Goal: Information Seeking & Learning: Check status

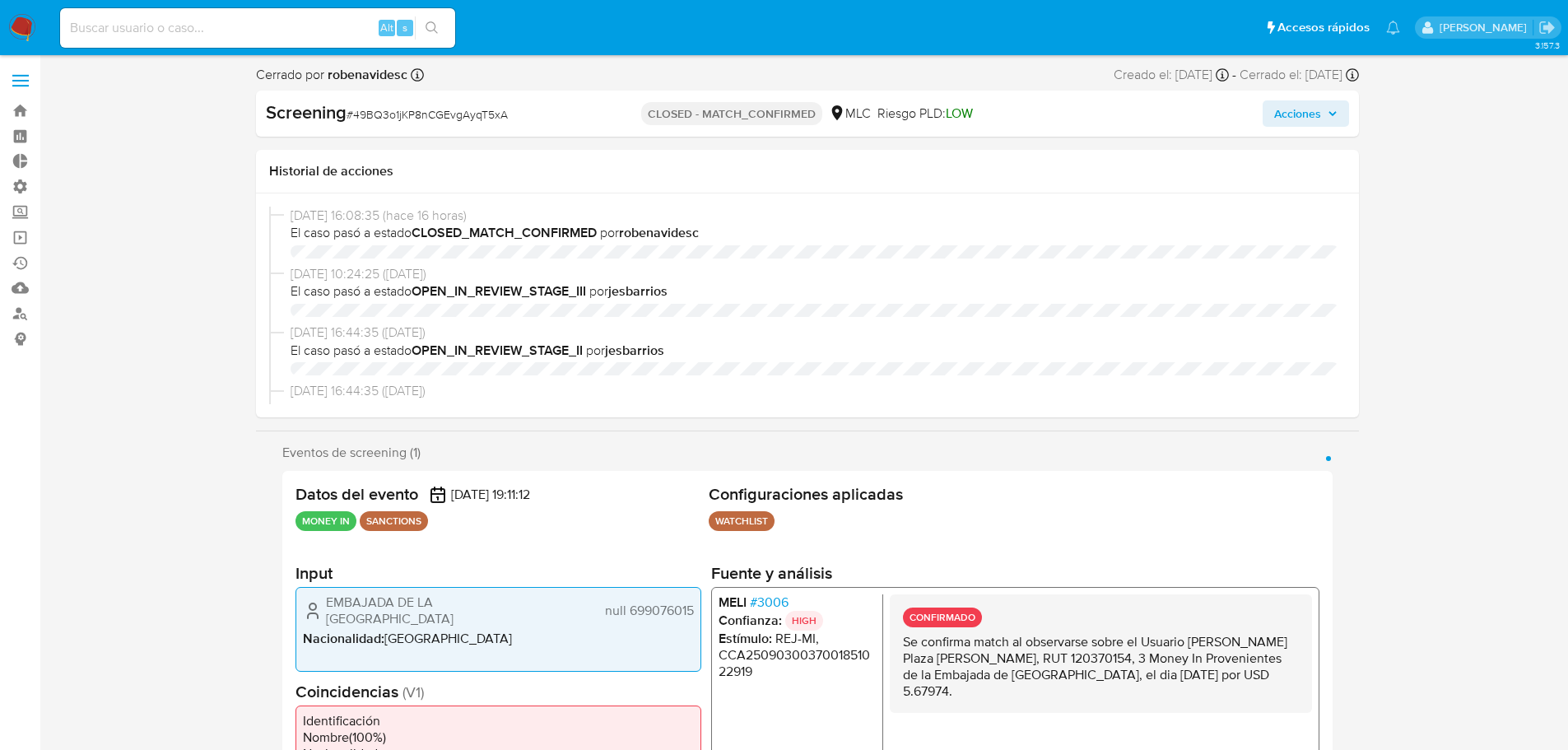
select select "10"
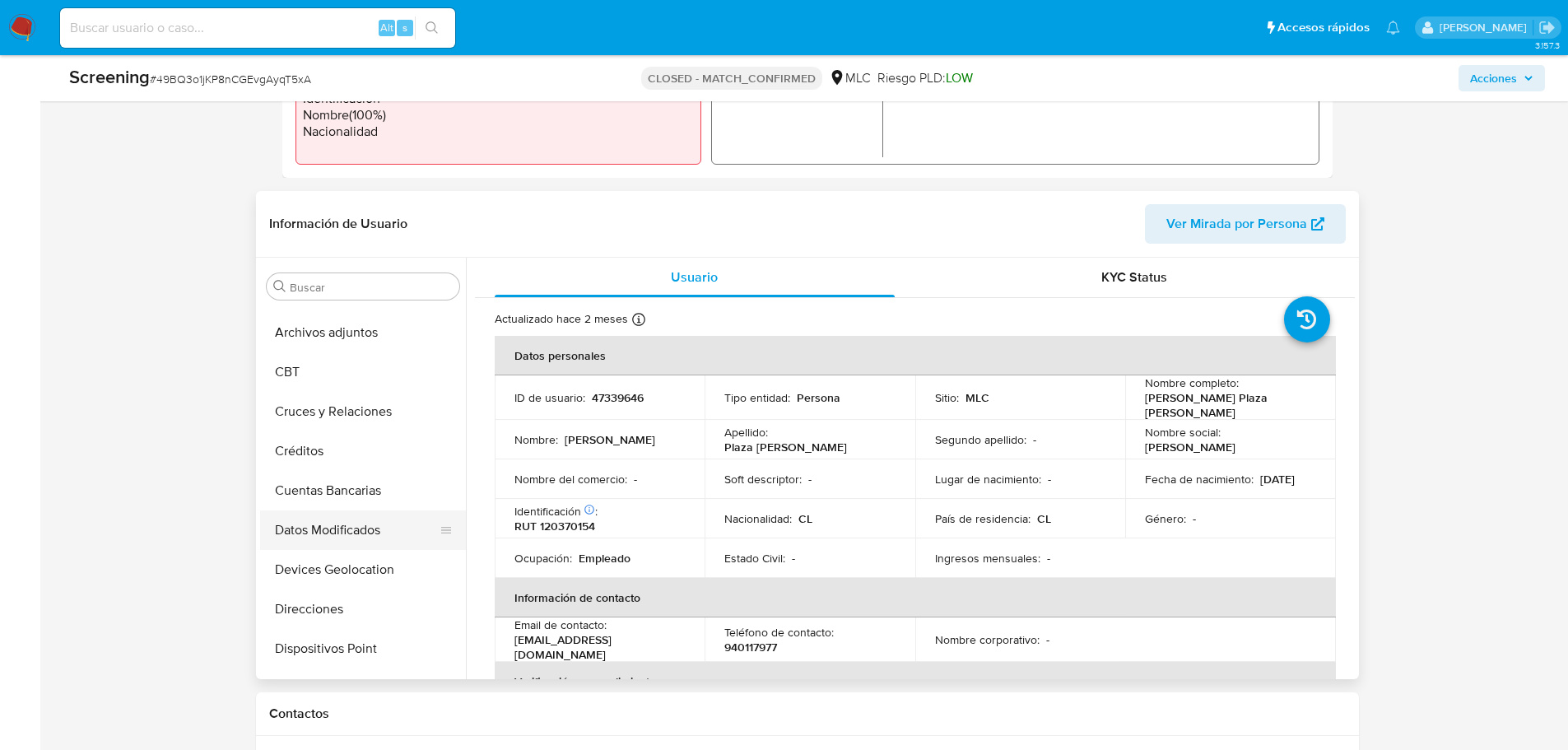
scroll to position [412, 0]
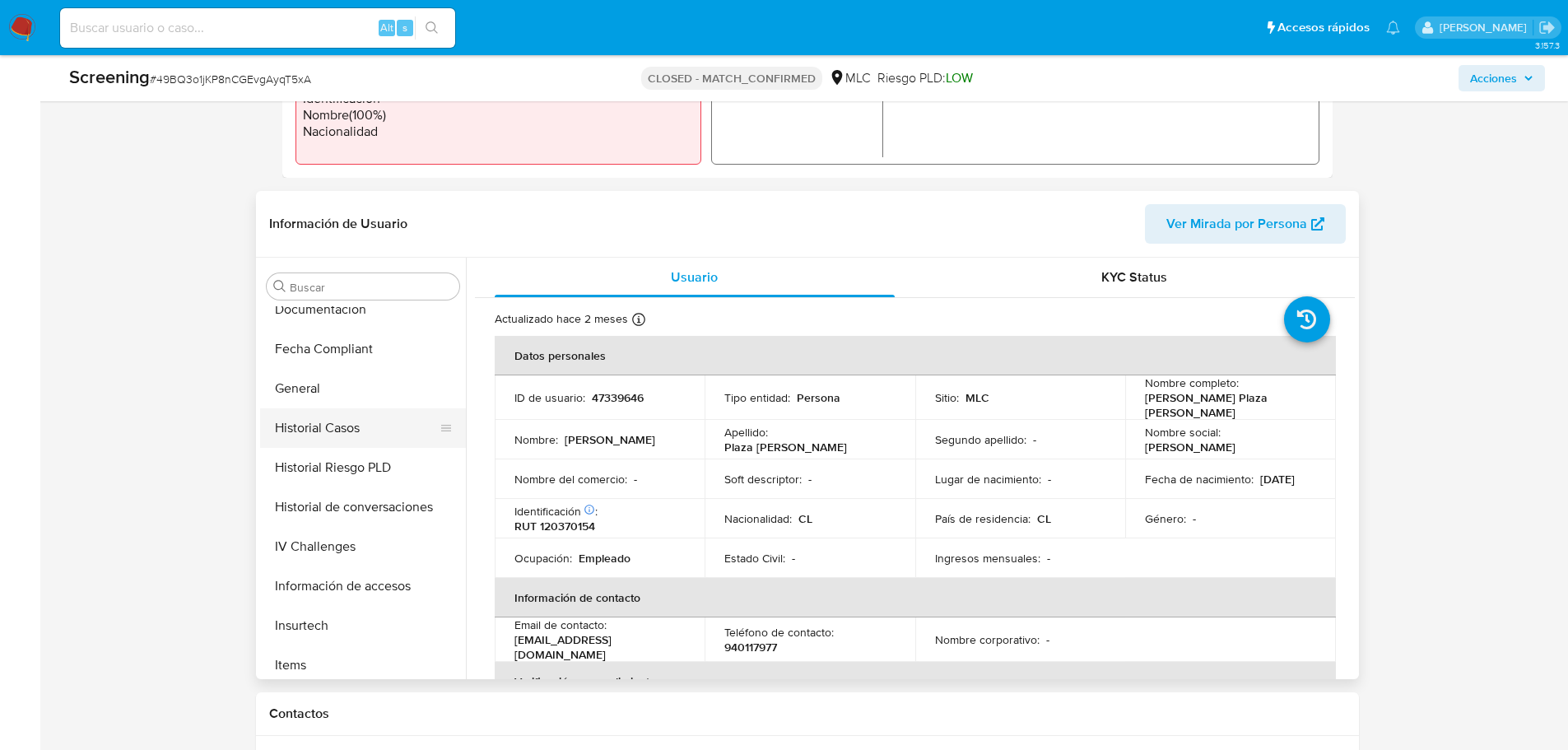
click at [309, 431] on button "Historial Casos" at bounding box center [356, 428] width 193 height 40
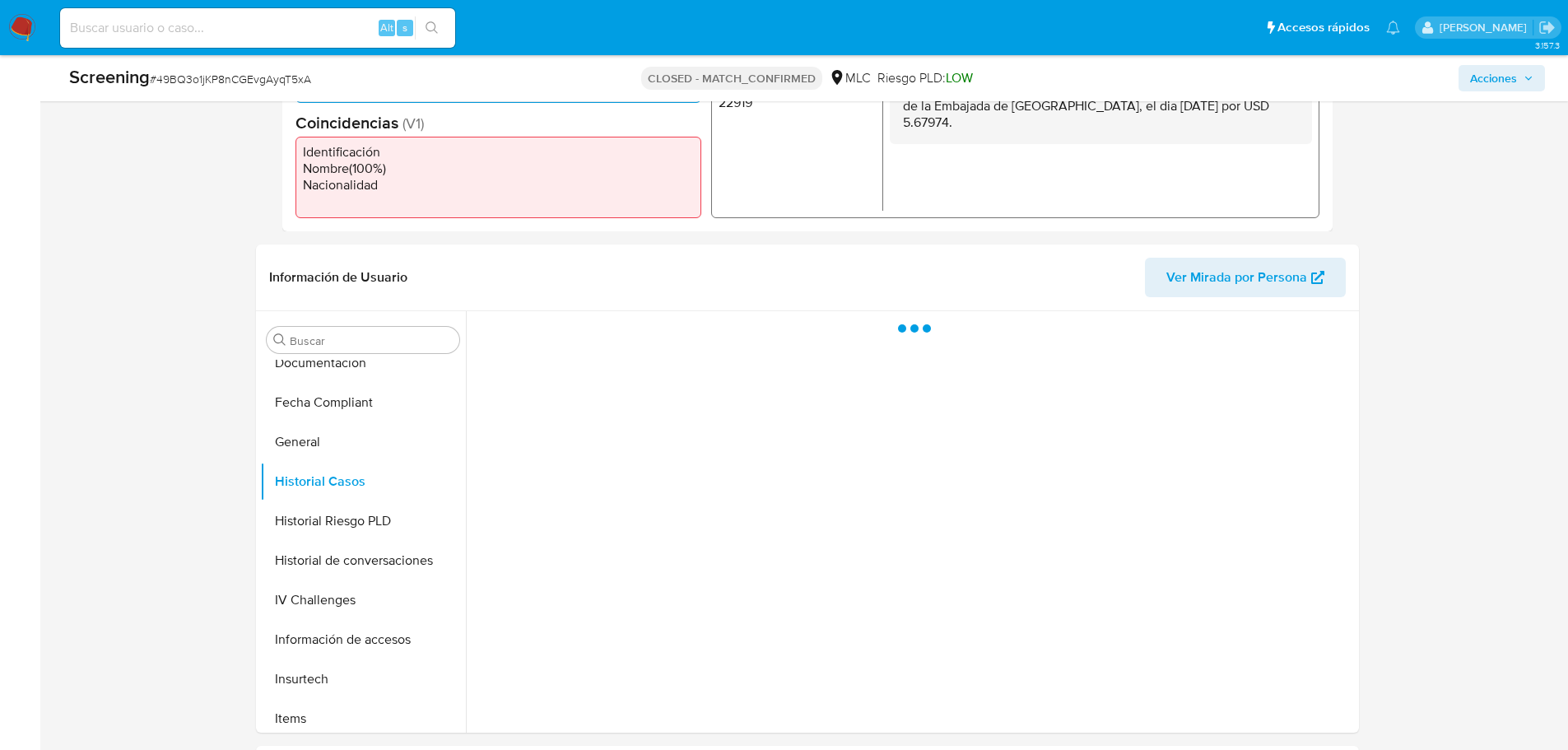
scroll to position [494, 0]
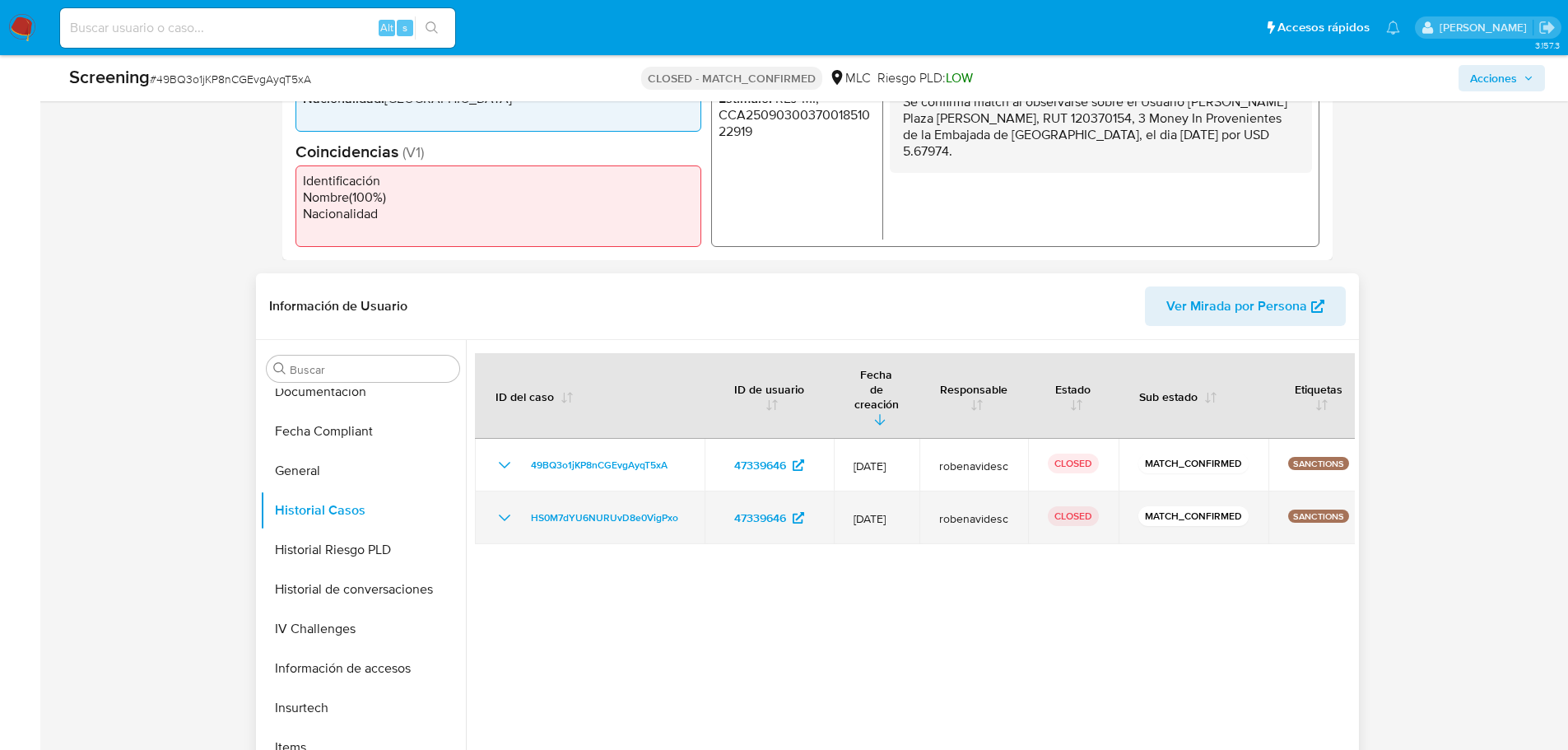
click at [508, 508] on icon "Mostrar/Ocultar" at bounding box center [504, 517] width 19 height 19
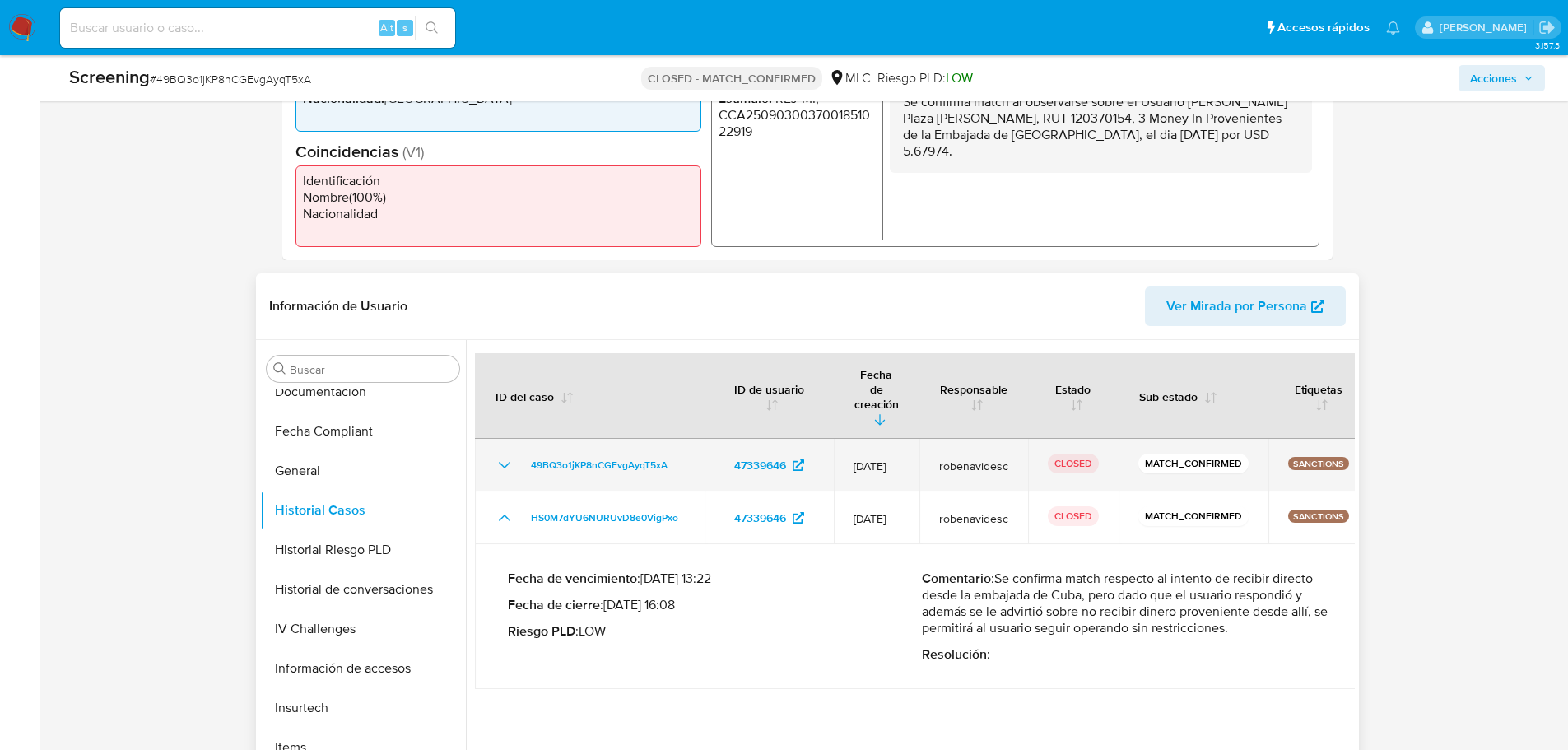
click at [502, 455] on icon "Mostrar/Ocultar" at bounding box center [504, 464] width 19 height 19
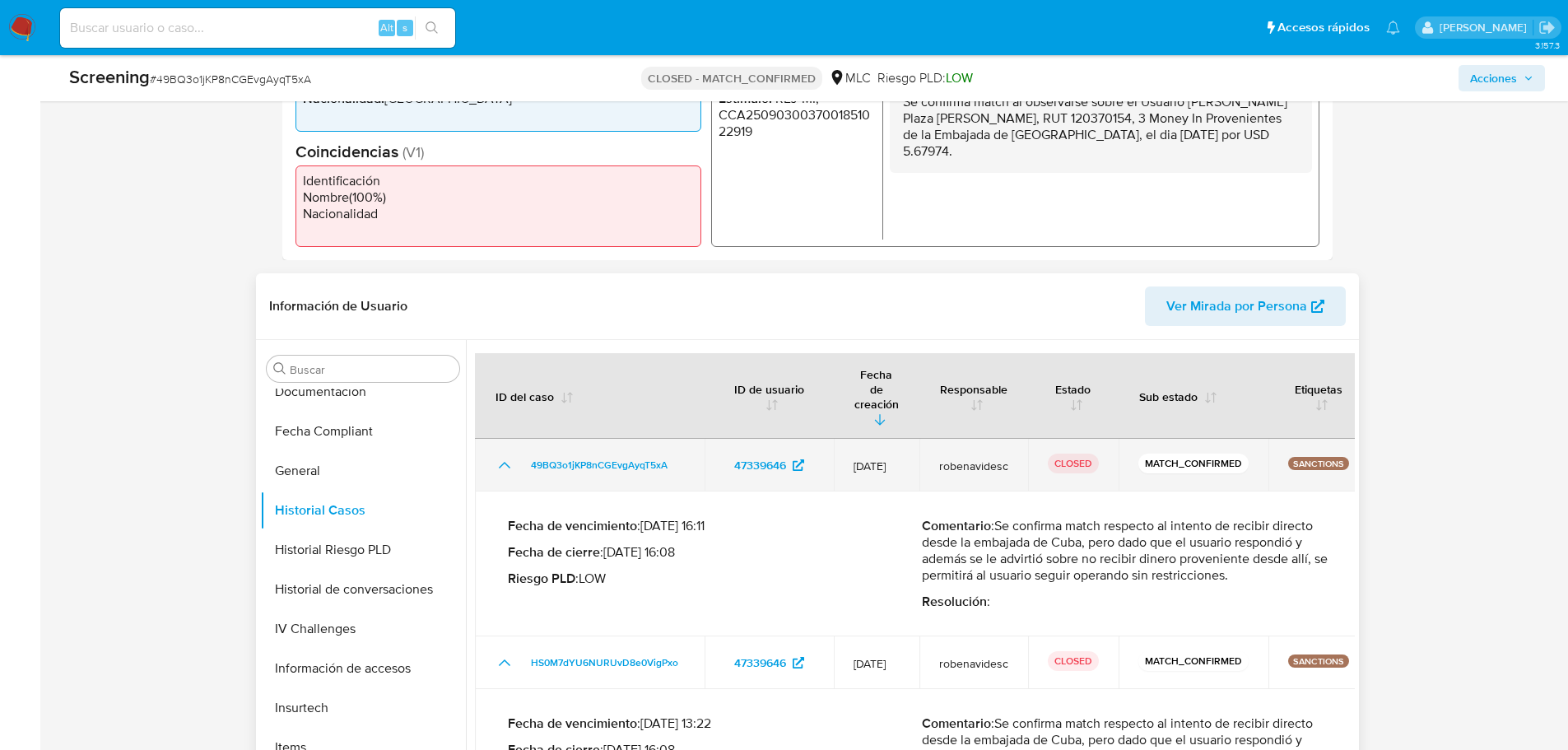
click at [502, 455] on icon "Mostrar/Ocultar" at bounding box center [504, 464] width 19 height 19
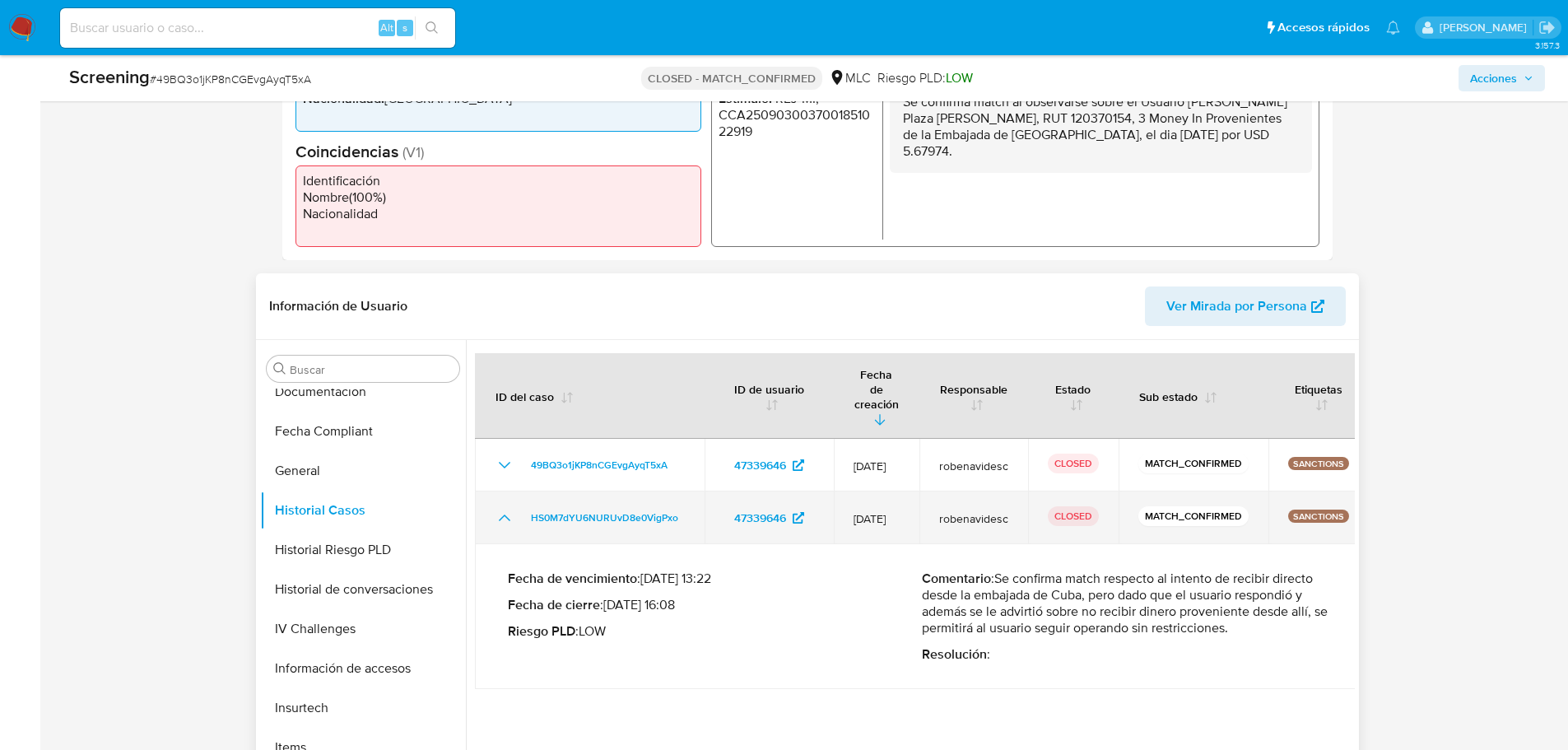
click at [501, 498] on td "HS0M7dYU6NURUvD8e0VigPxo" at bounding box center [589, 518] width 230 height 53
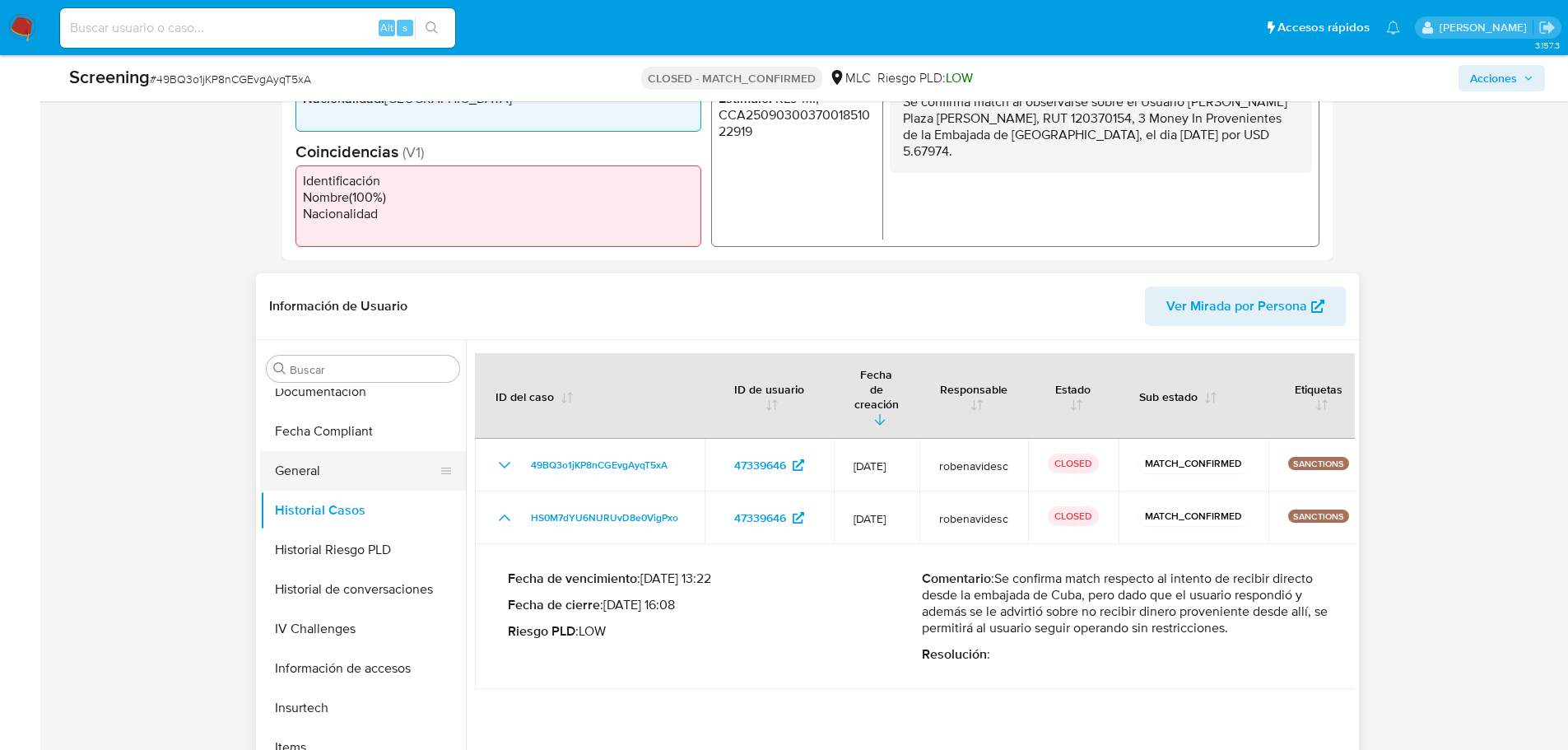
click at [297, 476] on button "General" at bounding box center [356, 471] width 193 height 40
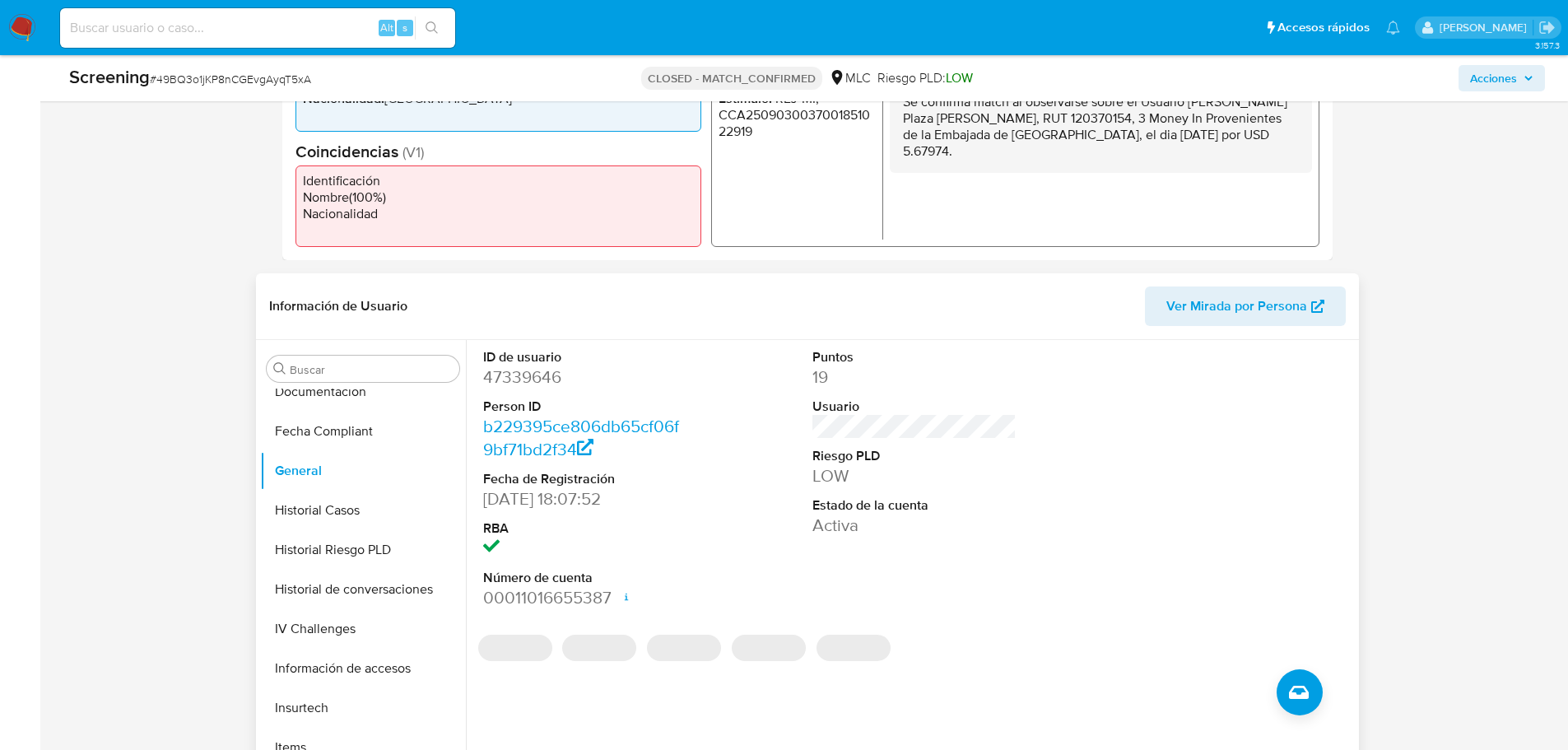
click at [541, 376] on dd "47339646" at bounding box center [585, 377] width 203 height 23
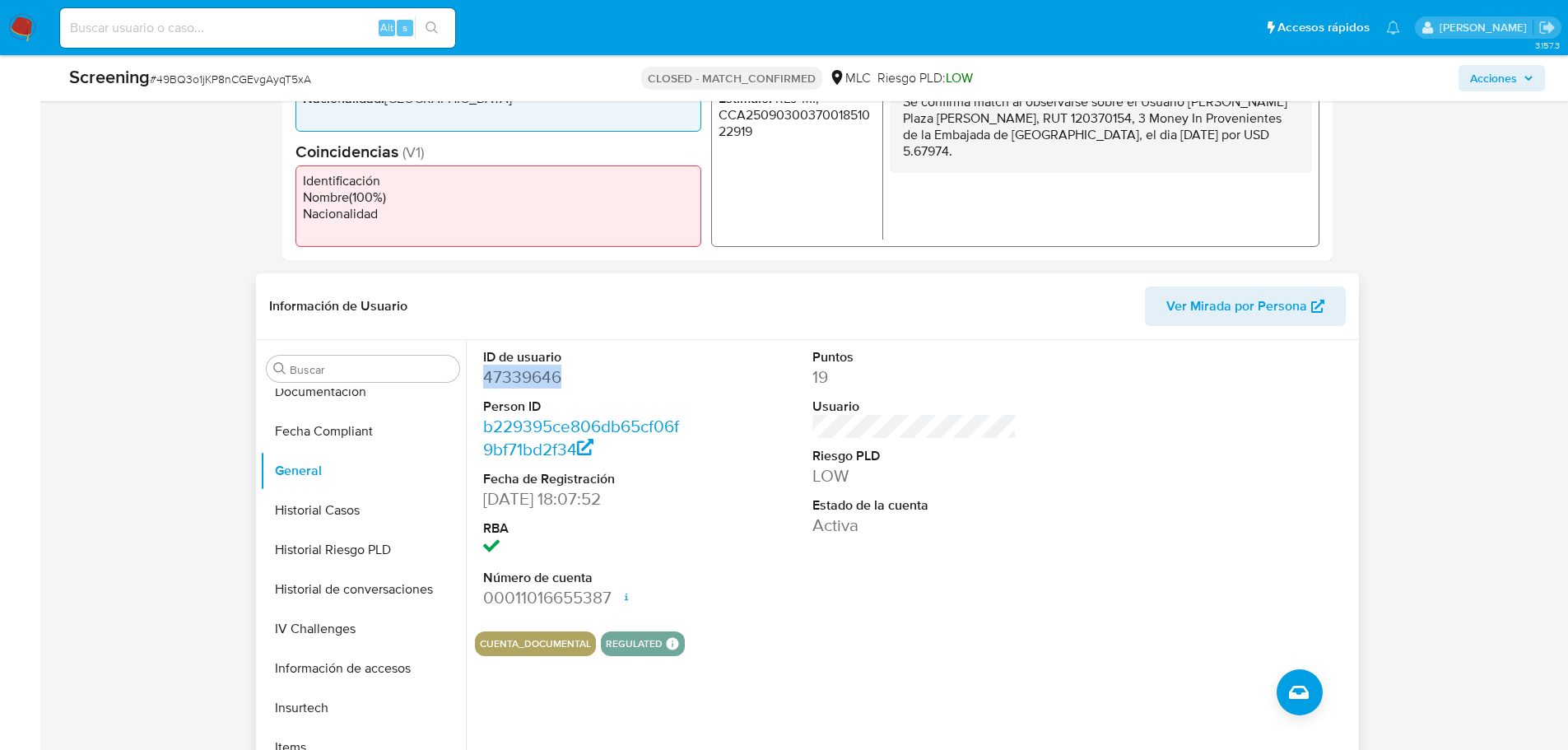
click at [541, 376] on dd "47339646" at bounding box center [585, 377] width 203 height 23
copy dd "47339646"
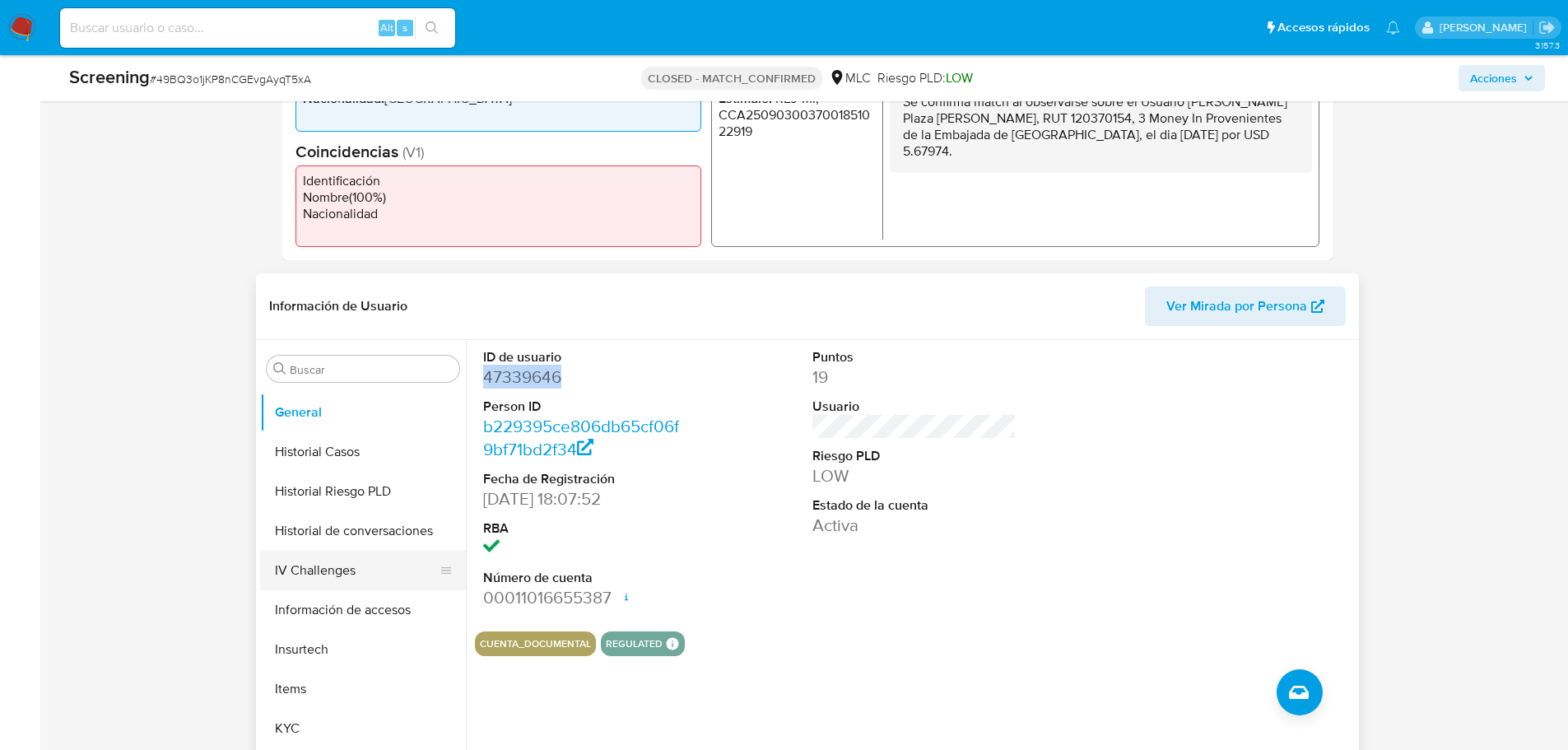
scroll to position [658, 0]
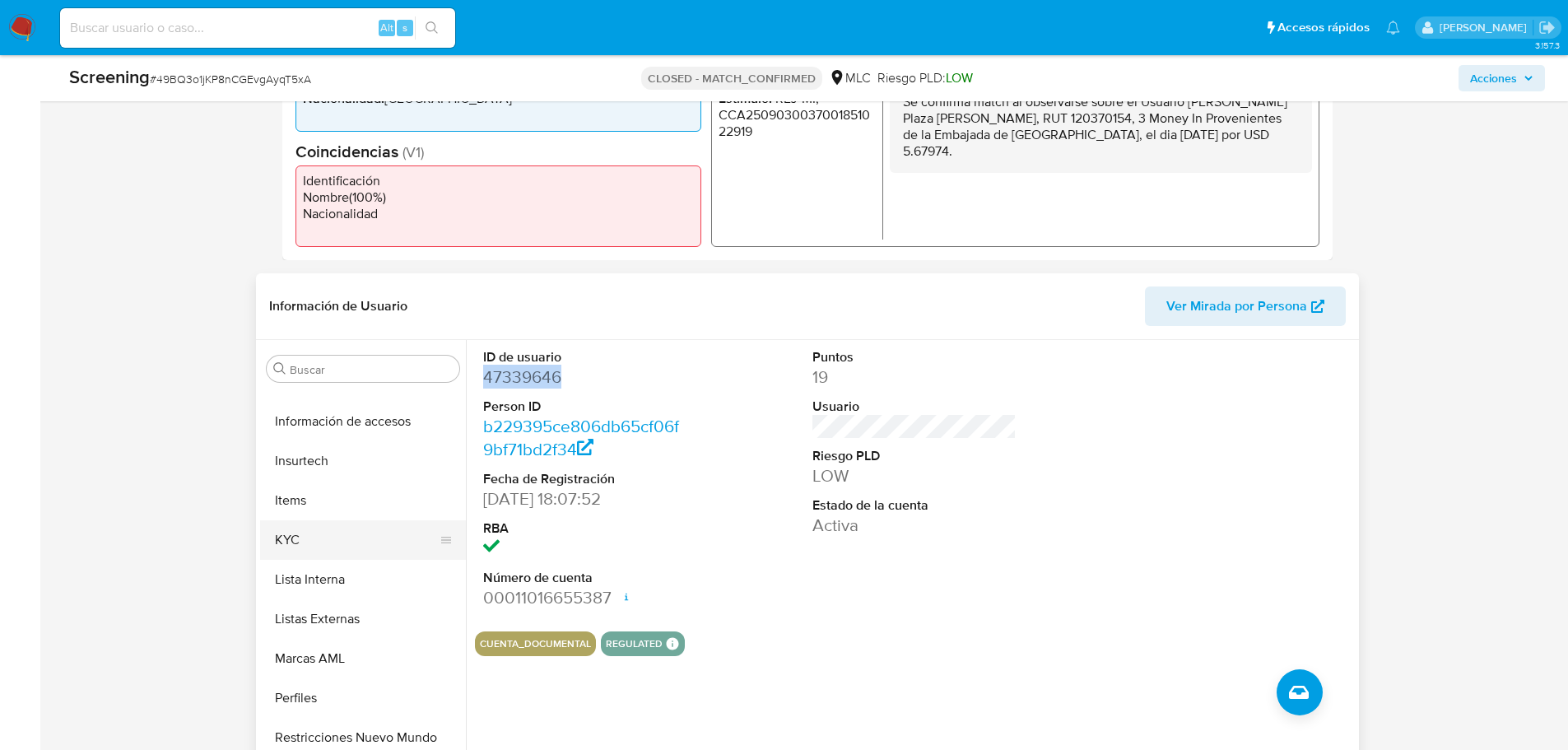
click at [330, 521] on button "KYC" at bounding box center [356, 540] width 193 height 40
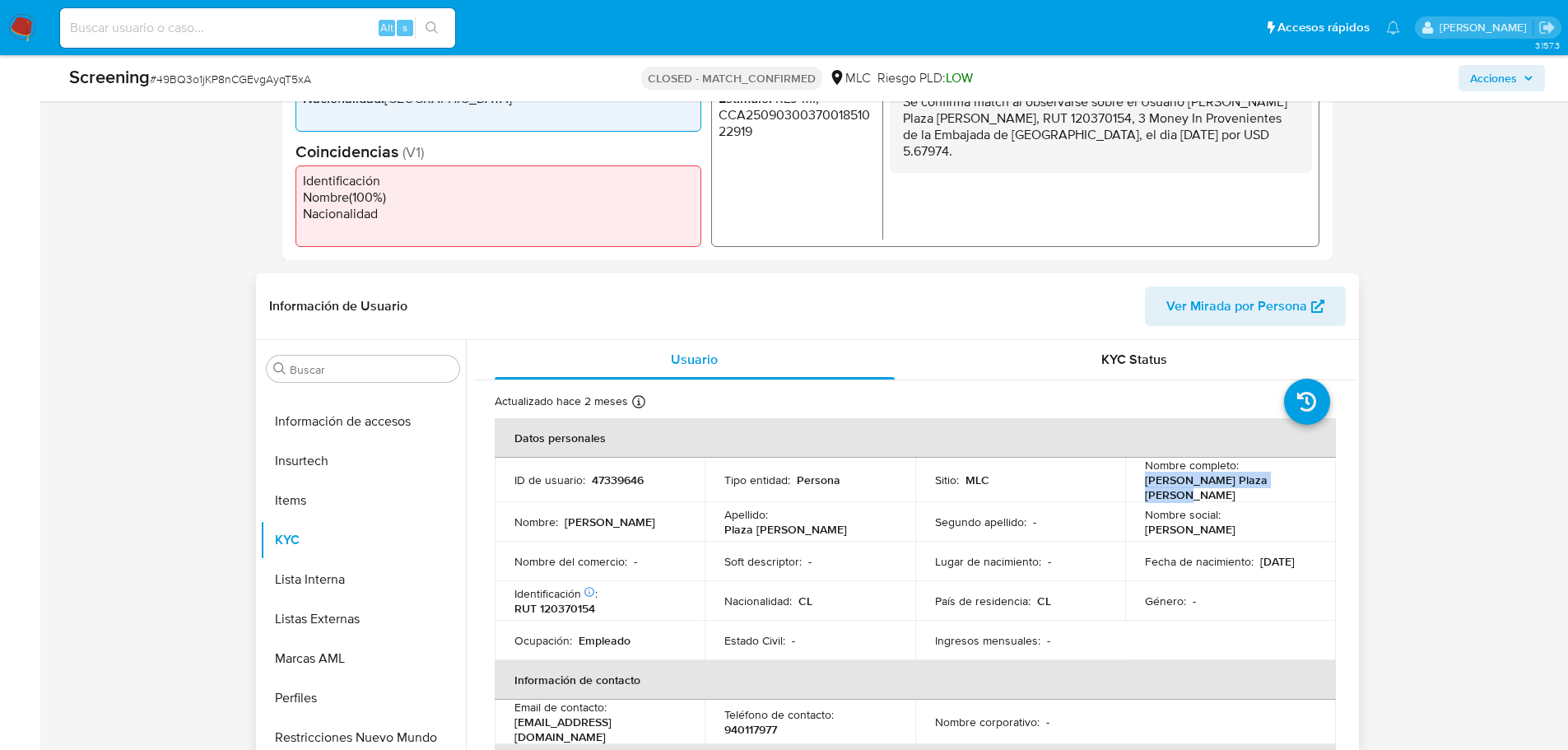
drag, startPoint x: 1284, startPoint y: 484, endPoint x: 1142, endPoint y: 489, distance: 142.1
click at [1145, 489] on div "Nombre completo : Rodolfo Enrique Plaza Vidal" at bounding box center [1231, 479] width 172 height 45
copy p "[PERSON_NAME] Plaza [PERSON_NAME]"
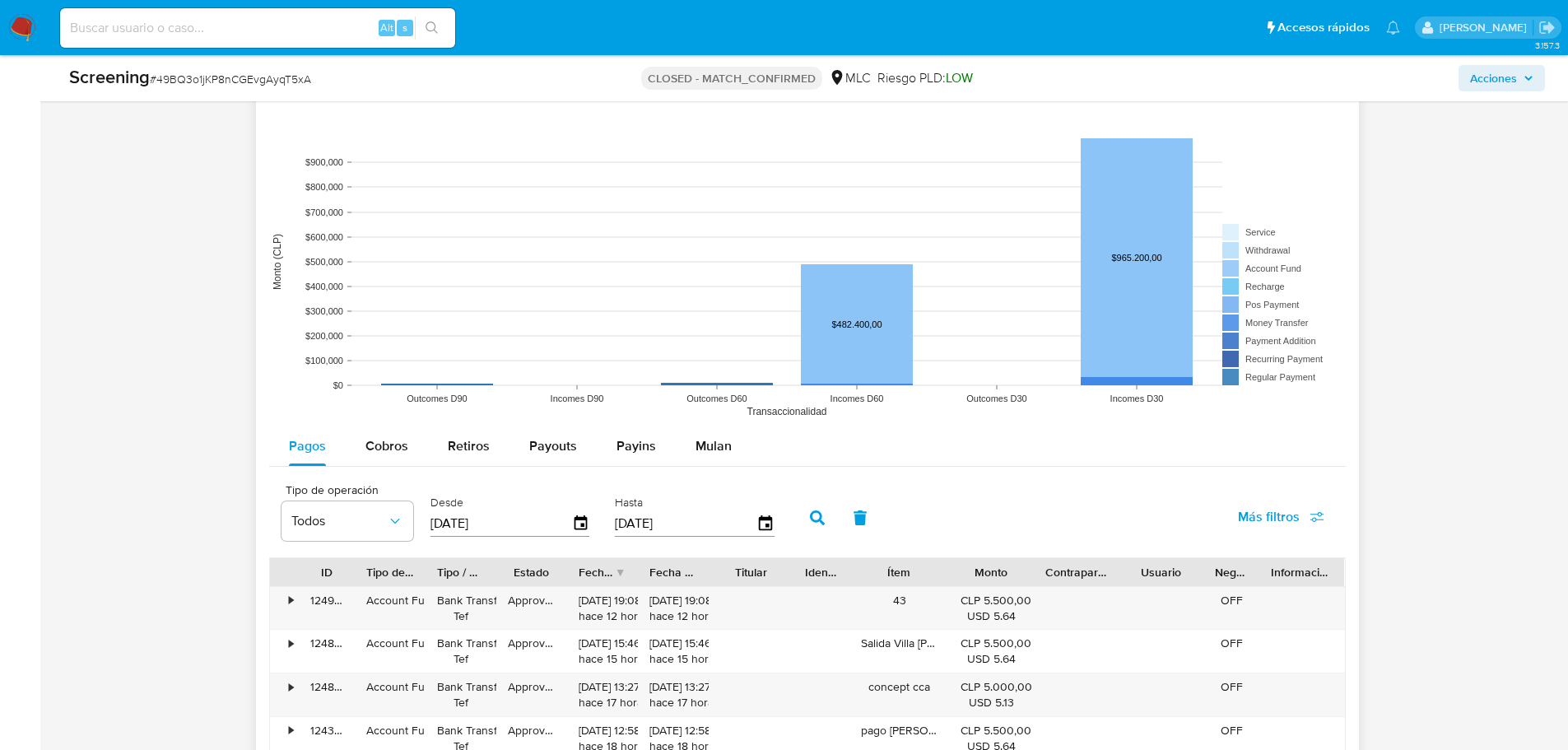
scroll to position [2141, 0]
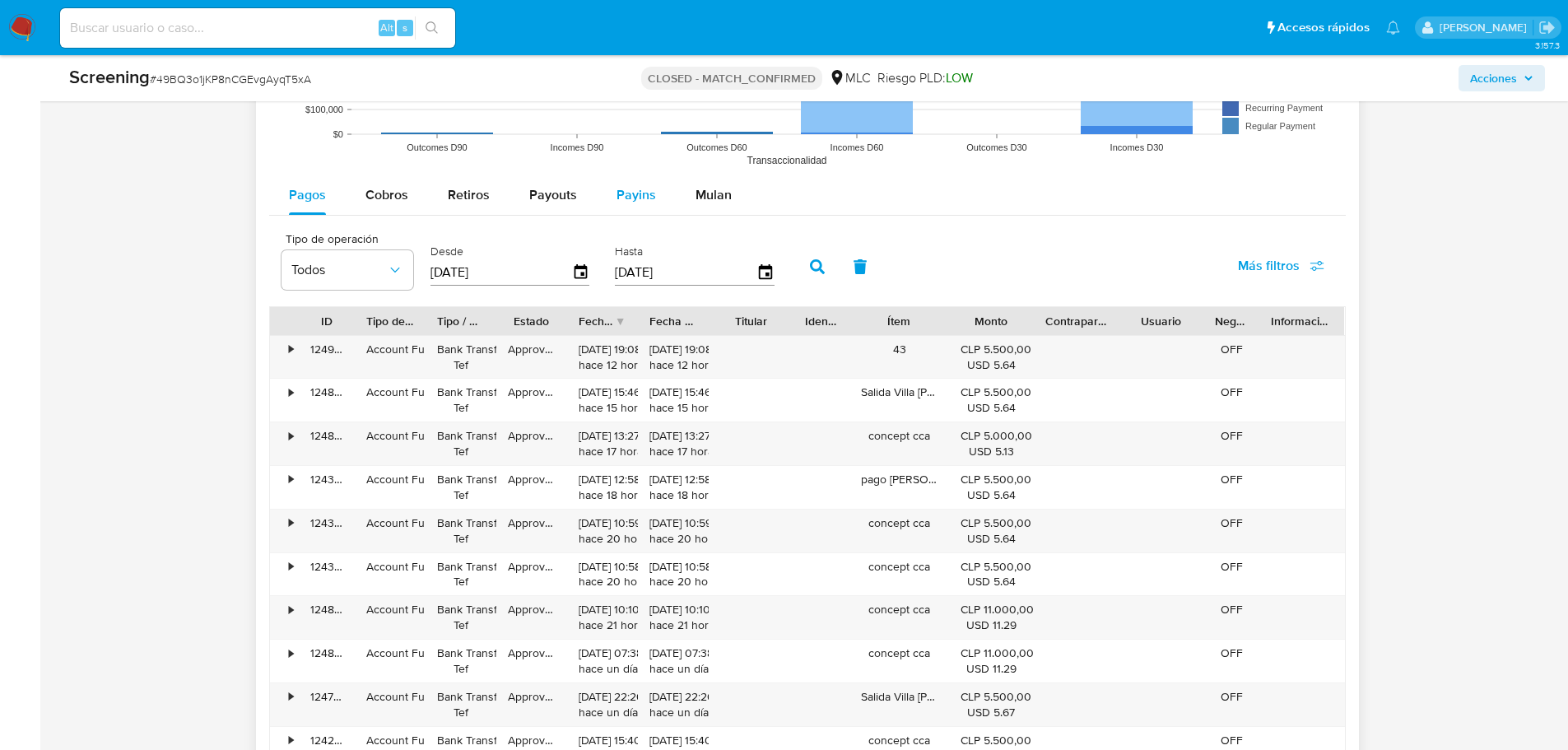
click at [605, 189] on button "Payins" at bounding box center [636, 195] width 79 height 40
select select "10"
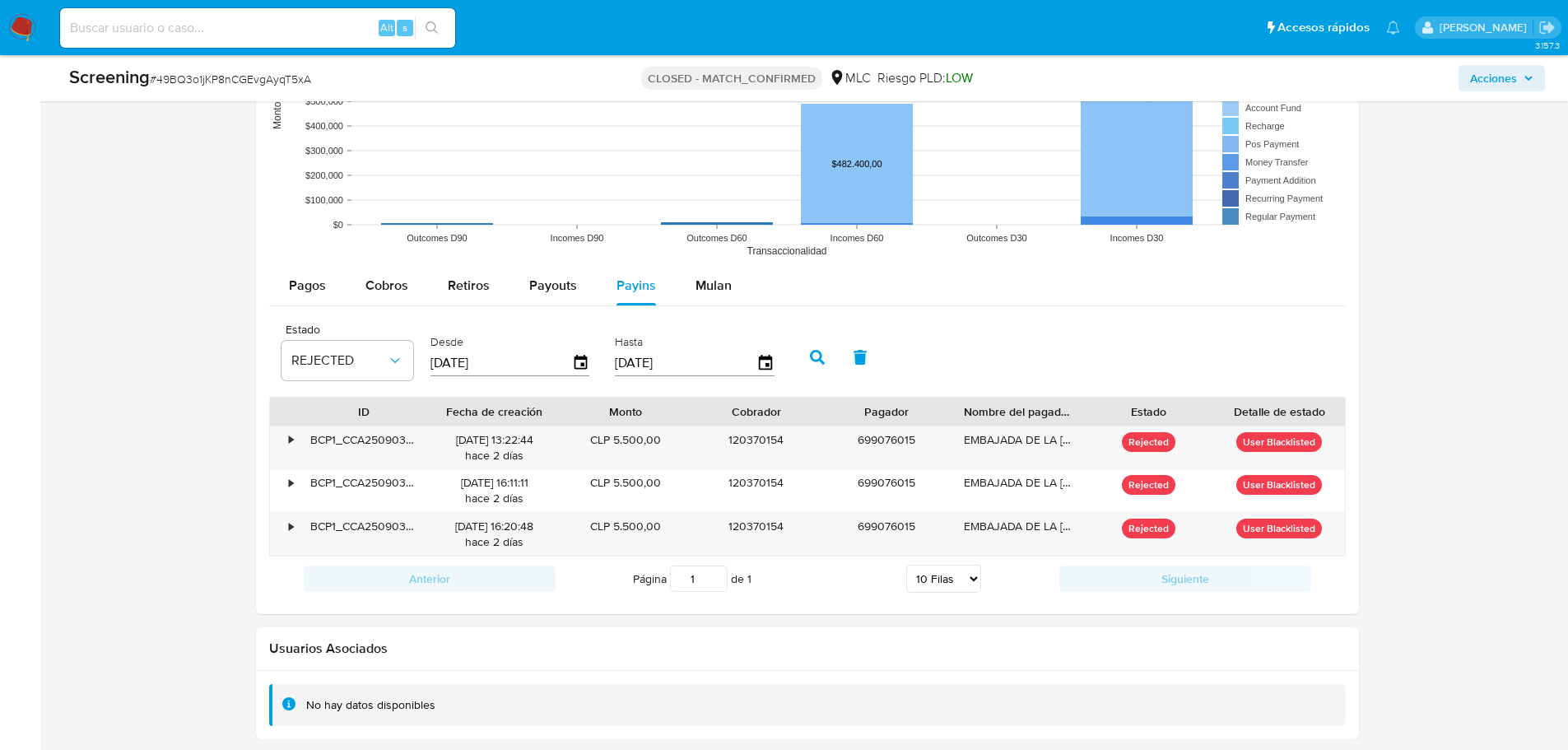
scroll to position [2050, 0]
drag, startPoint x: 346, startPoint y: 438, endPoint x: 363, endPoint y: 441, distance: 17.3
click at [363, 441] on div "BCP1_CCA2509030037001850849996" at bounding box center [364, 447] width 131 height 43
click at [316, 453] on div "BCP1_CCA2509030037001850849996" at bounding box center [364, 447] width 131 height 43
click at [288, 444] on div "•" at bounding box center [284, 447] width 29 height 43
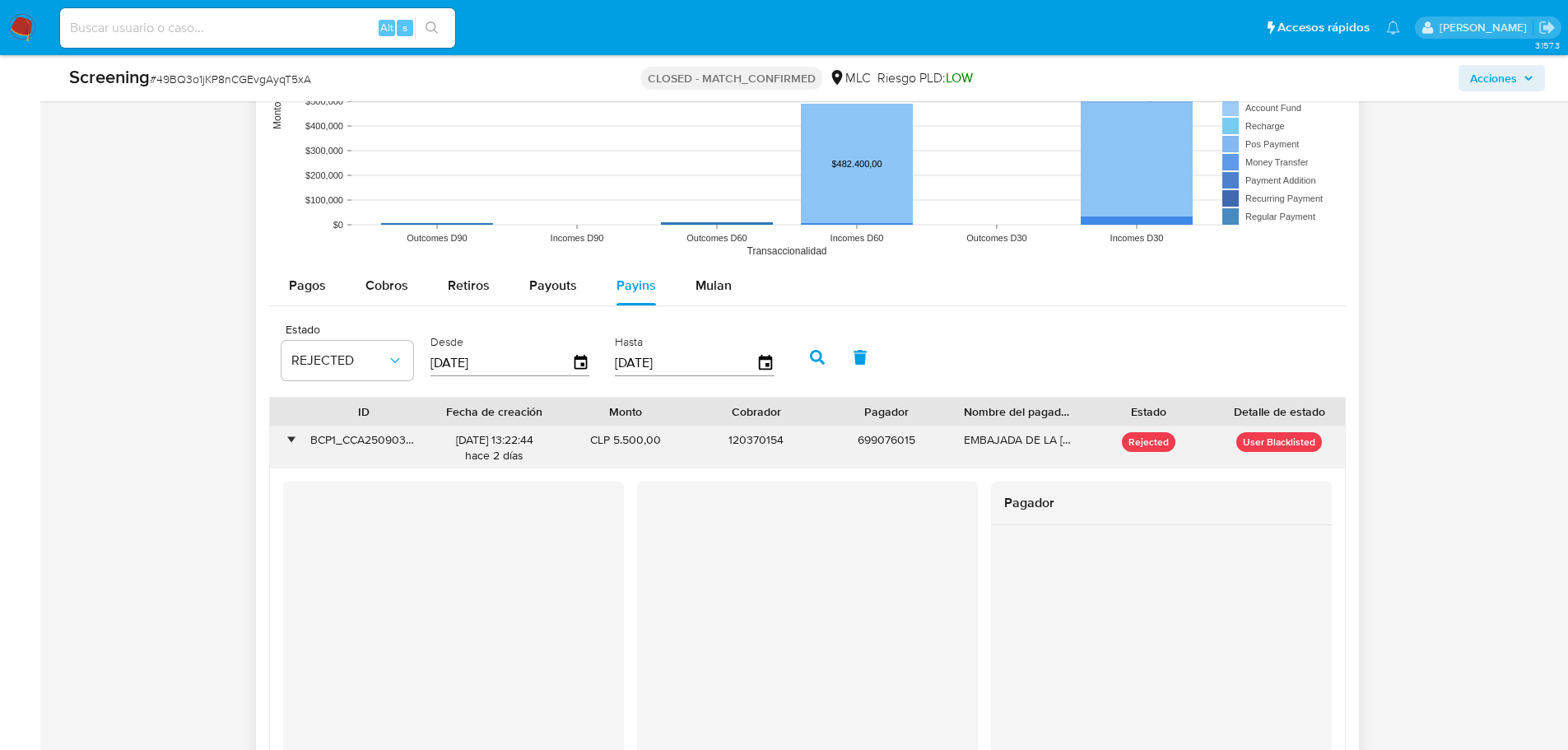
click at [288, 446] on div "•" at bounding box center [284, 447] width 29 height 43
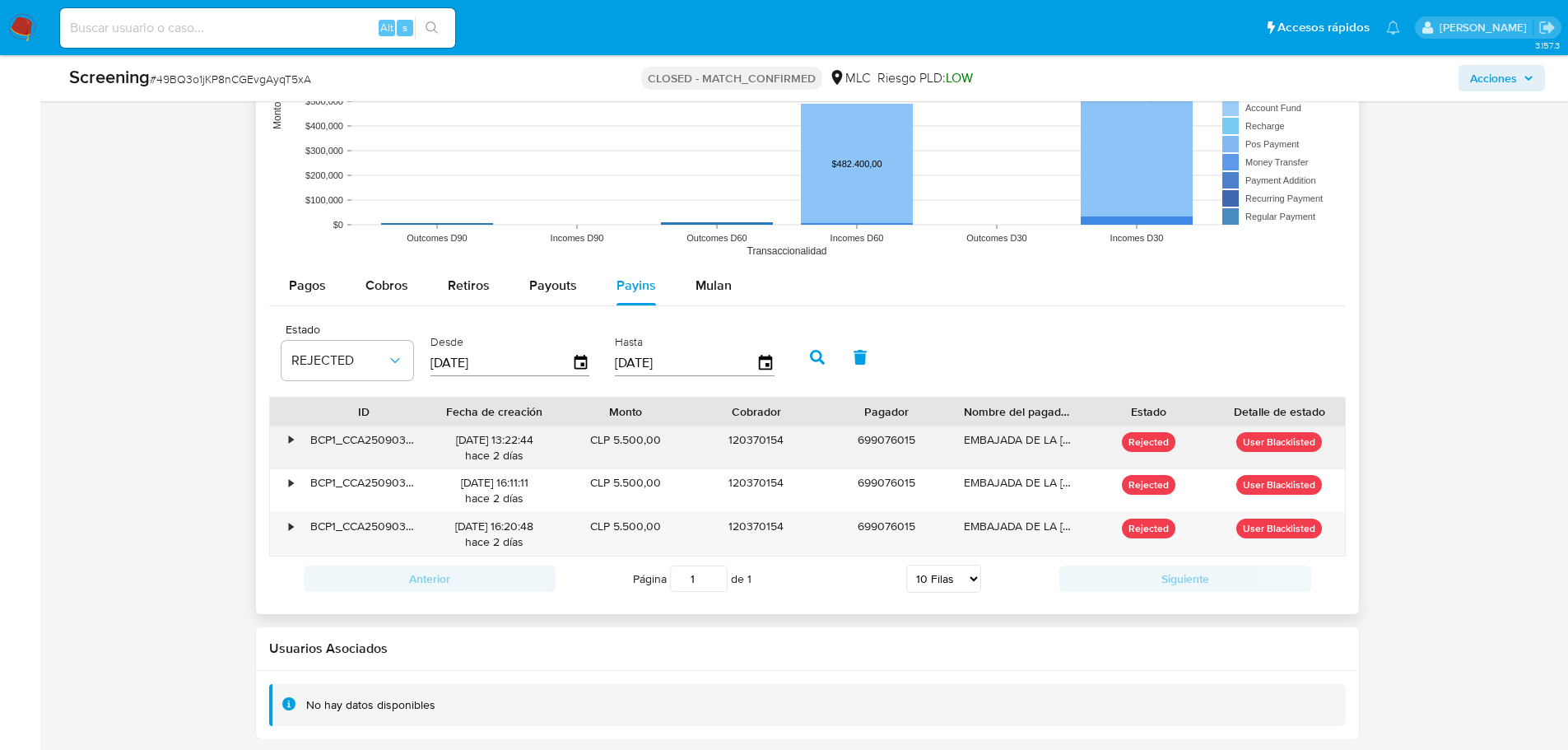
click at [287, 447] on div "•" at bounding box center [284, 447] width 29 height 43
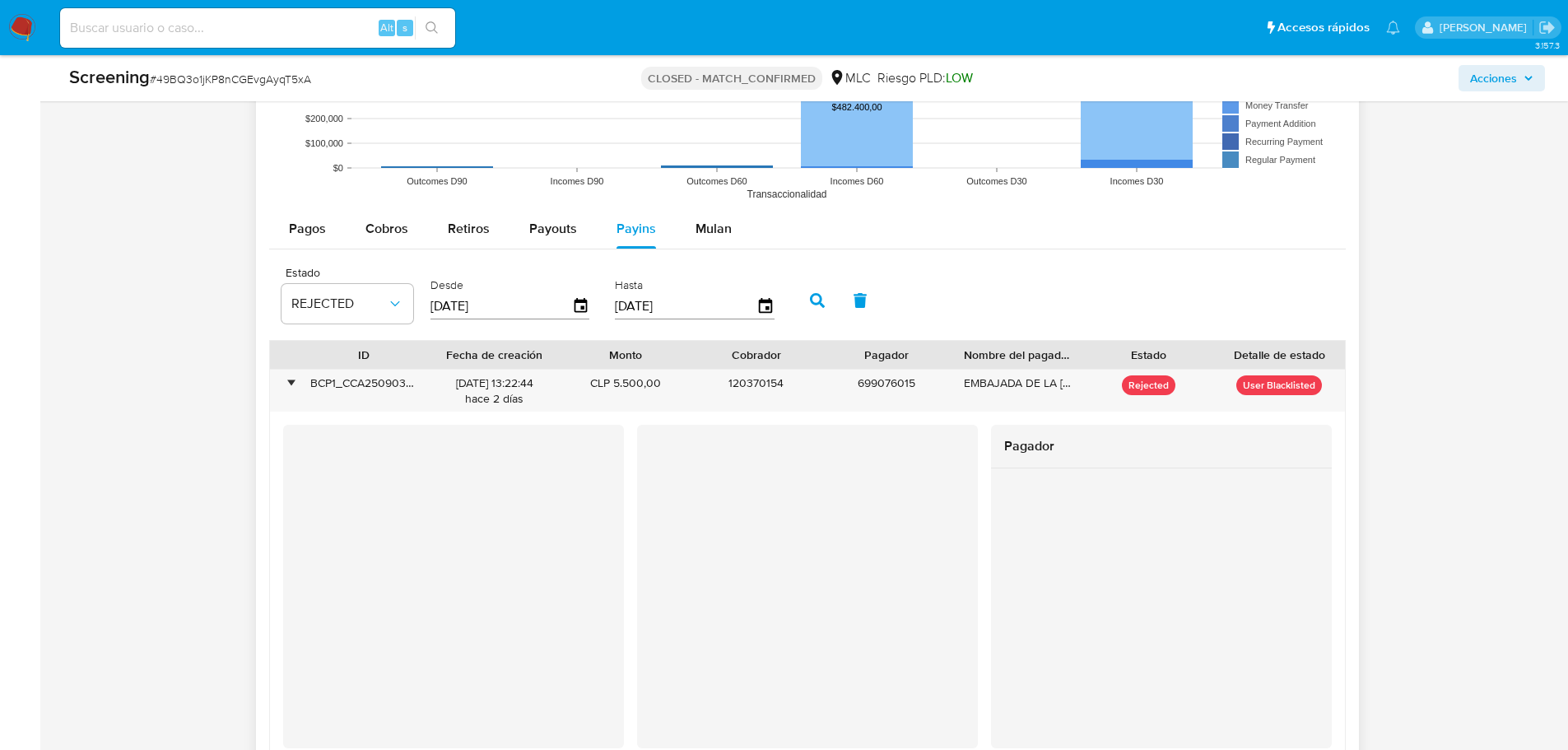
scroll to position [2132, 0]
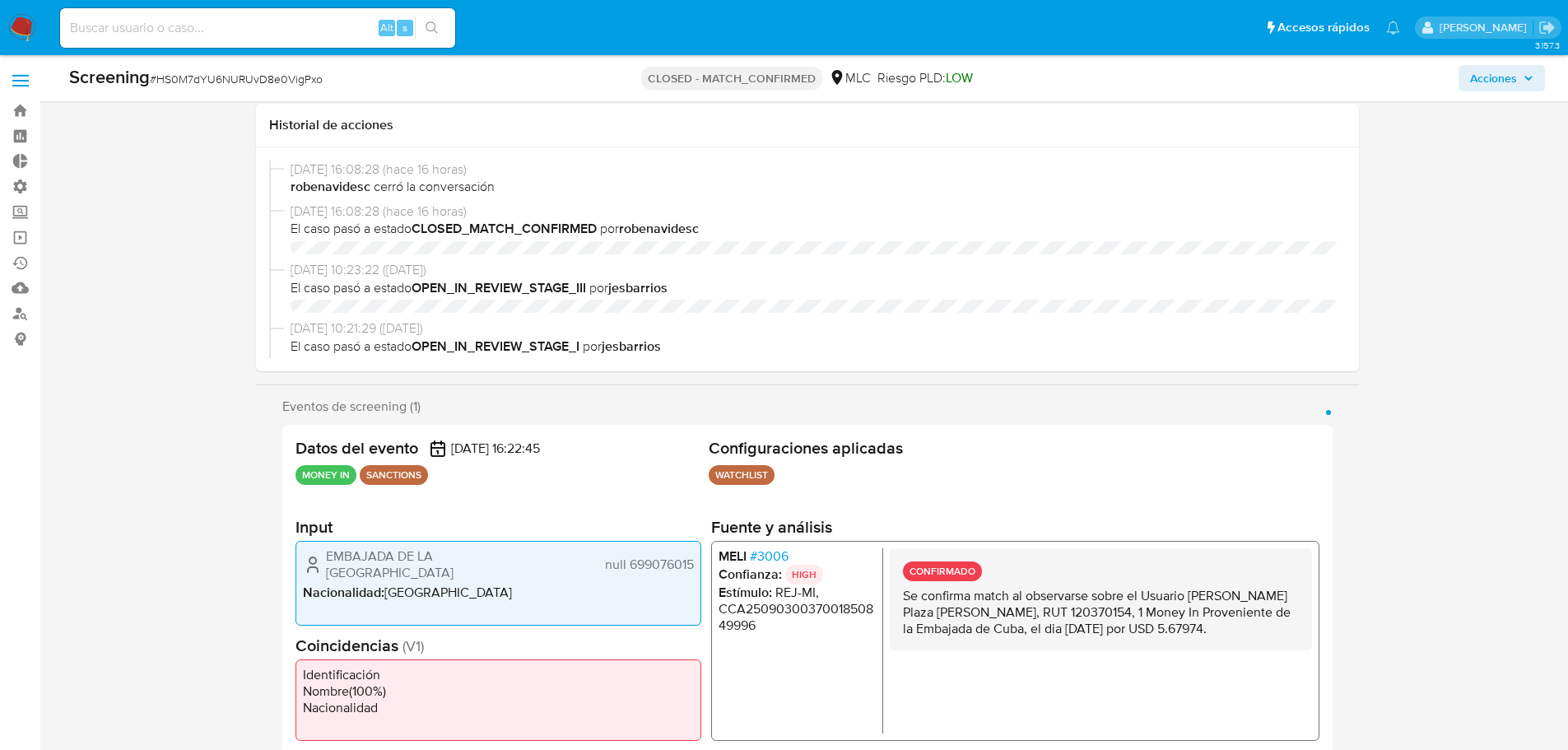
select select "10"
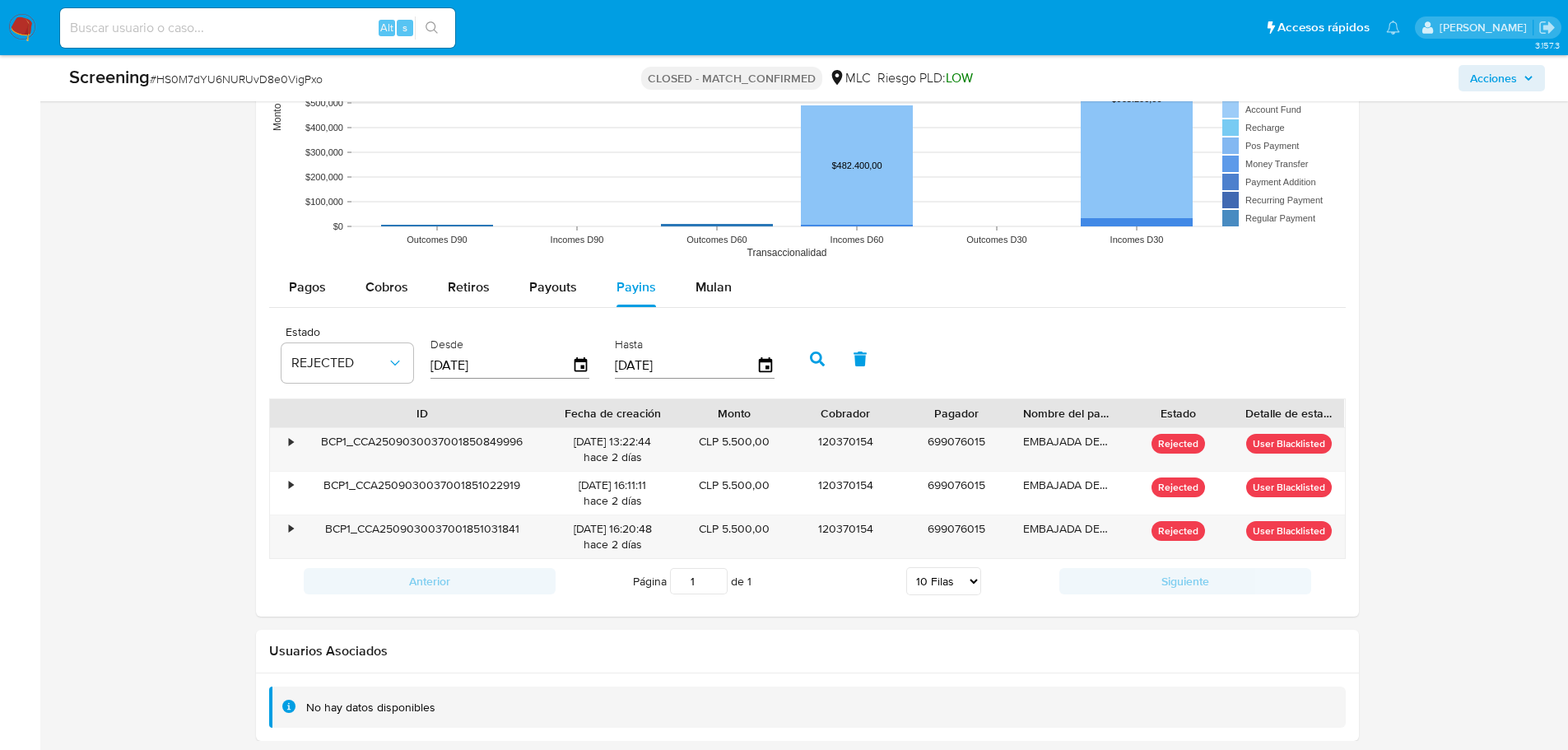
scroll to position [2300, 0]
click at [290, 439] on div "•" at bounding box center [292, 440] width 4 height 16
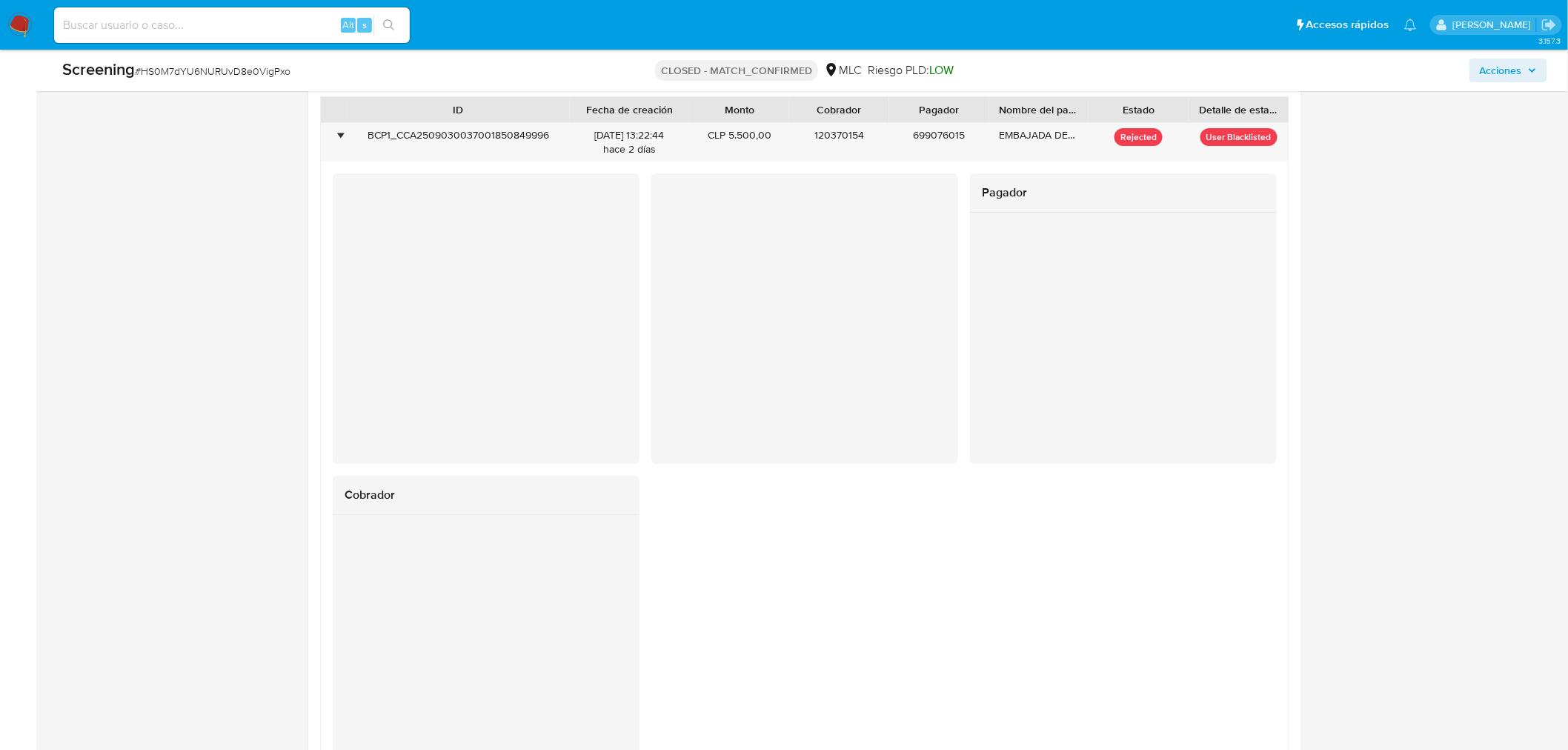
scroll to position [2410, 0]
drag, startPoint x: 583, startPoint y: 101, endPoint x: 563, endPoint y: 105, distance: 20.4
click at [563, 105] on div at bounding box center [550, 104] width 26 height 25
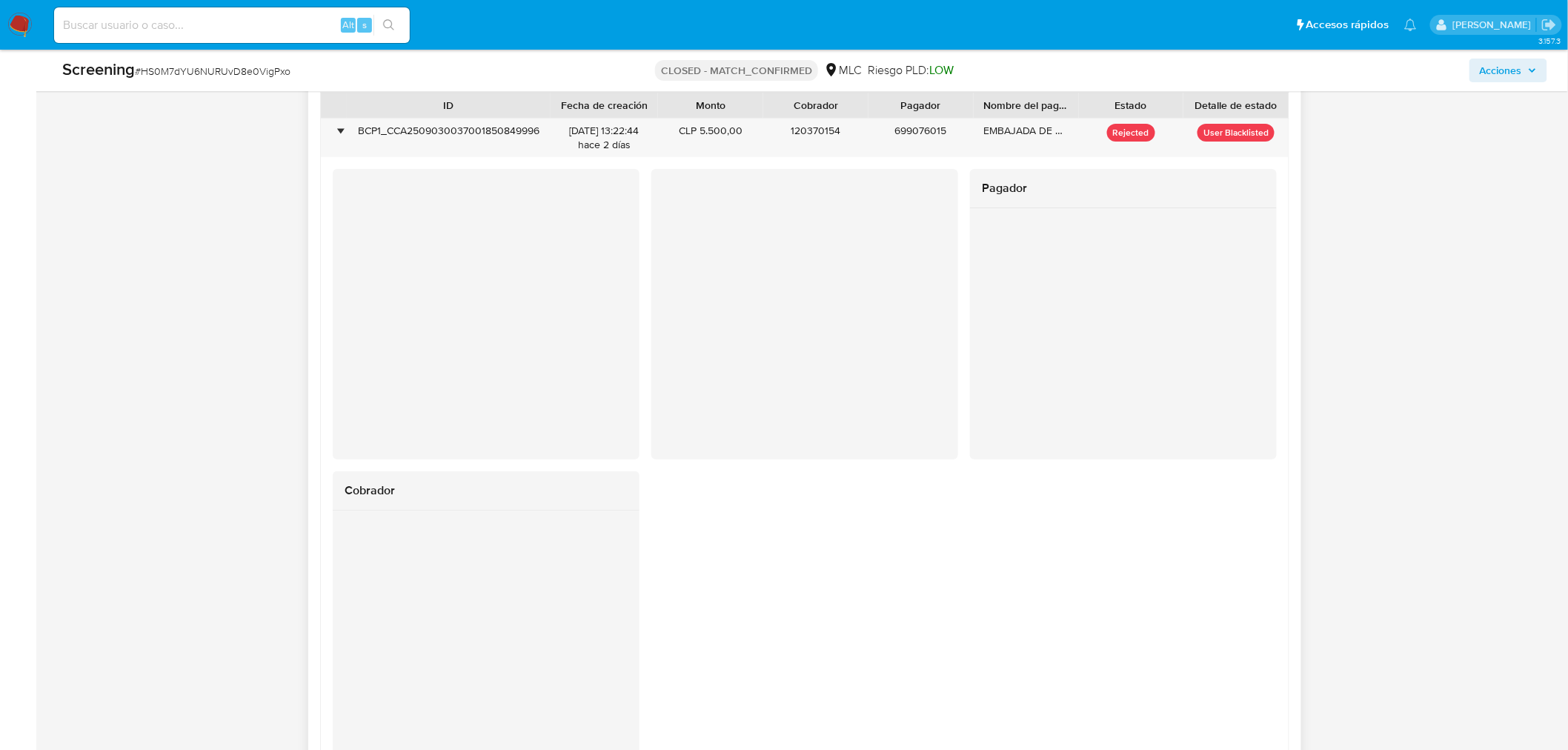
drag, startPoint x: 674, startPoint y: 98, endPoint x: 662, endPoint y: 97, distance: 12.0
click at [662, 97] on div at bounding box center [658, 104] width 26 height 25
click at [773, 94] on div "ID Fecha de creación Monto Cobrador Pagador Nombre [PERSON_NAME] Estado Detalle…" at bounding box center [804, 104] width 968 height 25
drag, startPoint x: 773, startPoint y: 99, endPoint x: 754, endPoint y: 101, distance: 19.1
click at [754, 101] on div at bounding box center [743, 104] width 26 height 25
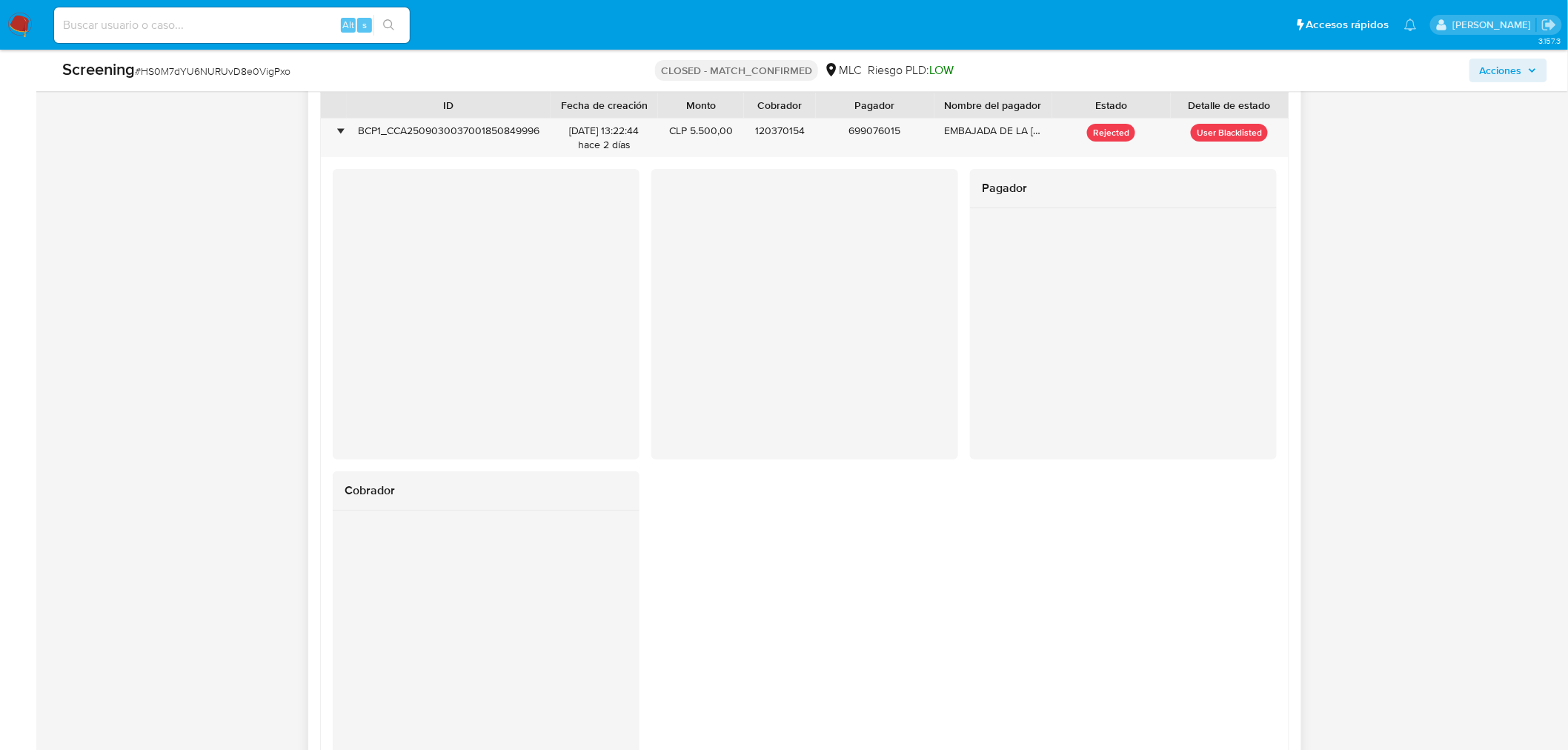
drag, startPoint x: 864, startPoint y: 105, endPoint x: 827, endPoint y: 107, distance: 37.1
click at [827, 107] on div at bounding box center [815, 104] width 26 height 25
drag, startPoint x: 929, startPoint y: 101, endPoint x: 891, endPoint y: 101, distance: 38.0
click at [891, 101] on div at bounding box center [896, 104] width 26 height 25
drag, startPoint x: 1043, startPoint y: 102, endPoint x: 1057, endPoint y: 104, distance: 14.1
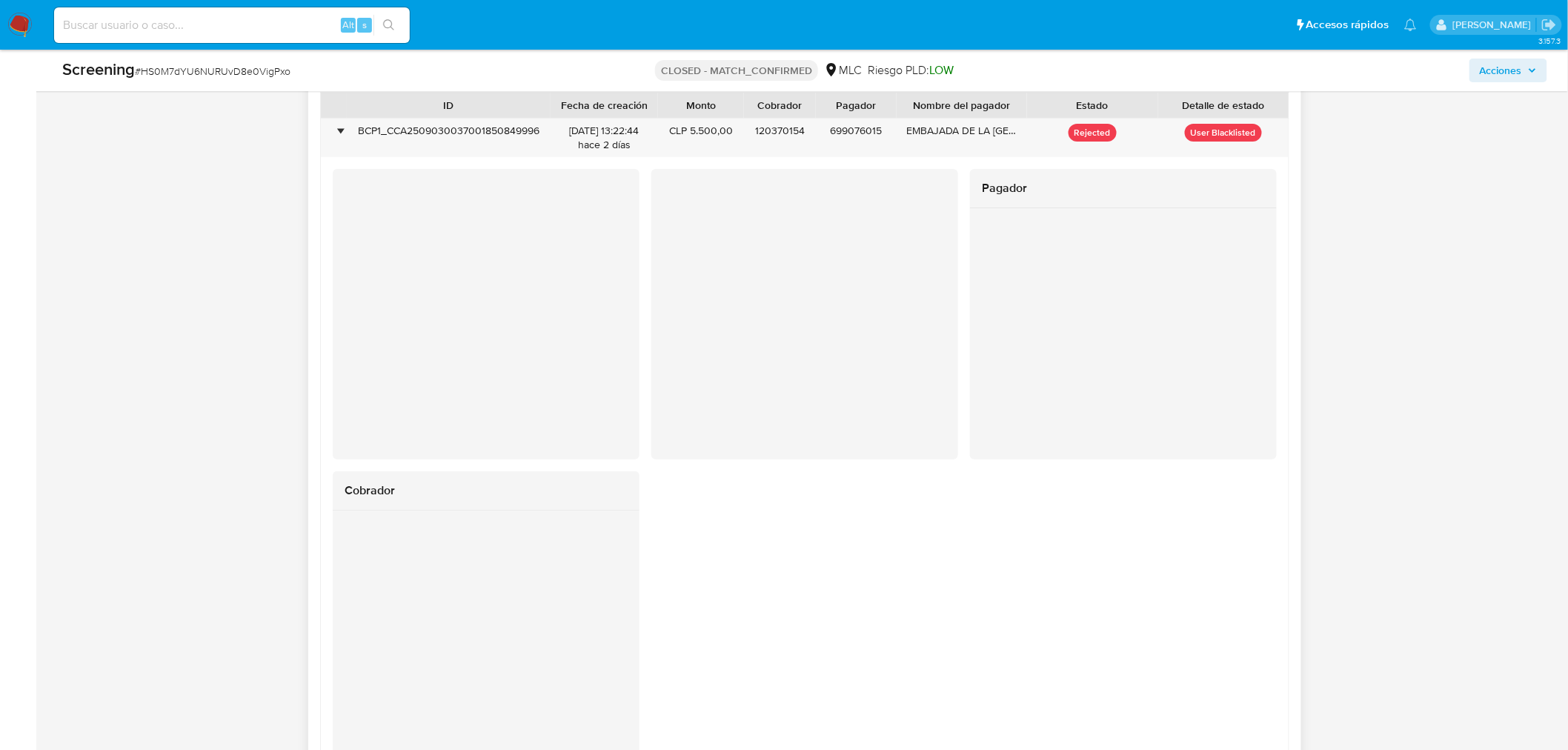
click at [1057, 104] on div "Estado" at bounding box center [1093, 105] width 110 height 15
drag, startPoint x: 1030, startPoint y: 101, endPoint x: 1106, endPoint y: 104, distance: 76.1
click at [1106, 104] on div at bounding box center [1103, 104] width 26 height 25
click at [898, 102] on div at bounding box center [890, 104] width 26 height 25
drag, startPoint x: 1190, startPoint y: 111, endPoint x: 1167, endPoint y: 116, distance: 23.5
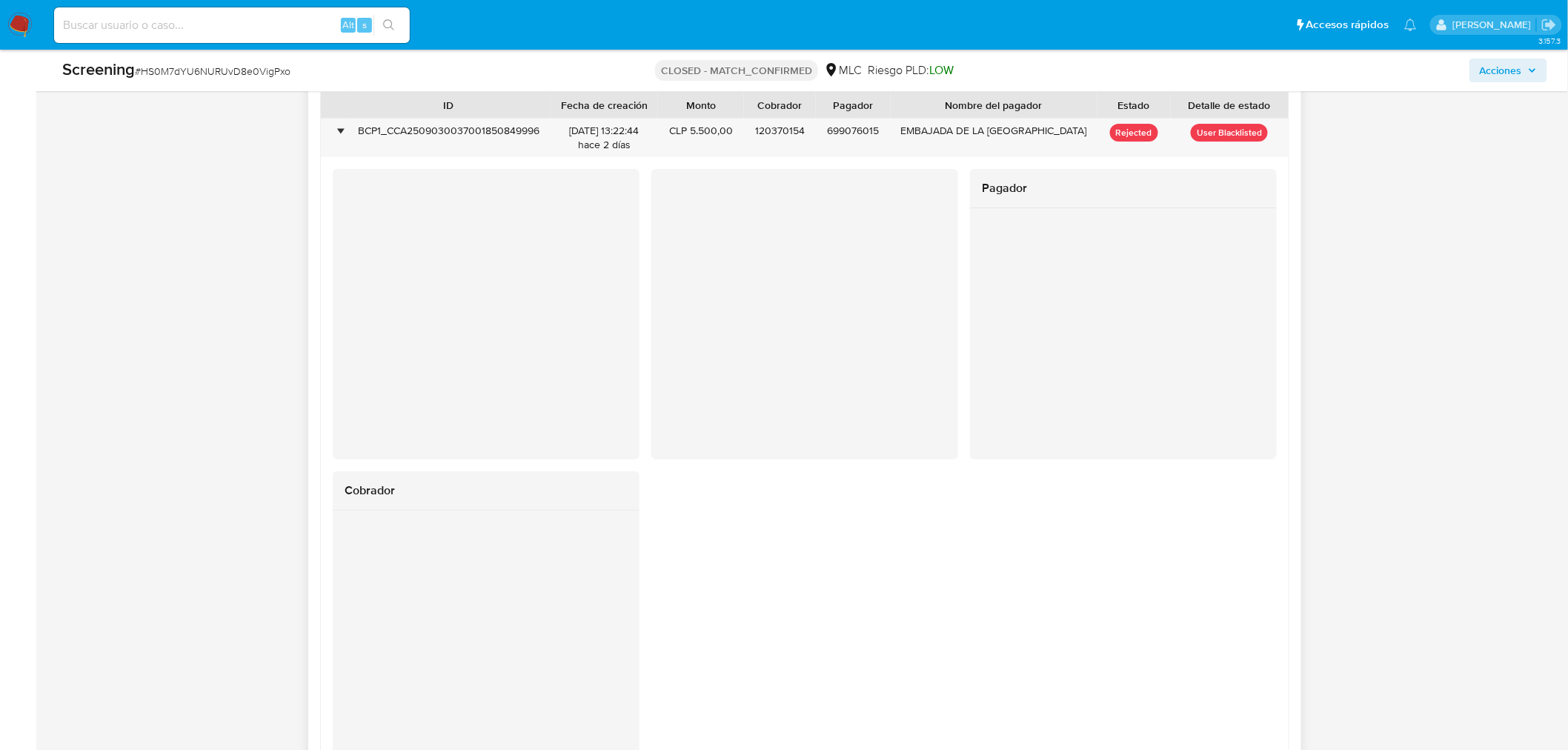
click at [1167, 116] on div at bounding box center [1170, 104] width 26 height 25
click at [894, 108] on div at bounding box center [892, 104] width 26 height 25
click at [470, 131] on div "BCP1_CCA2509030037001850849996" at bounding box center [448, 138] width 204 height 39
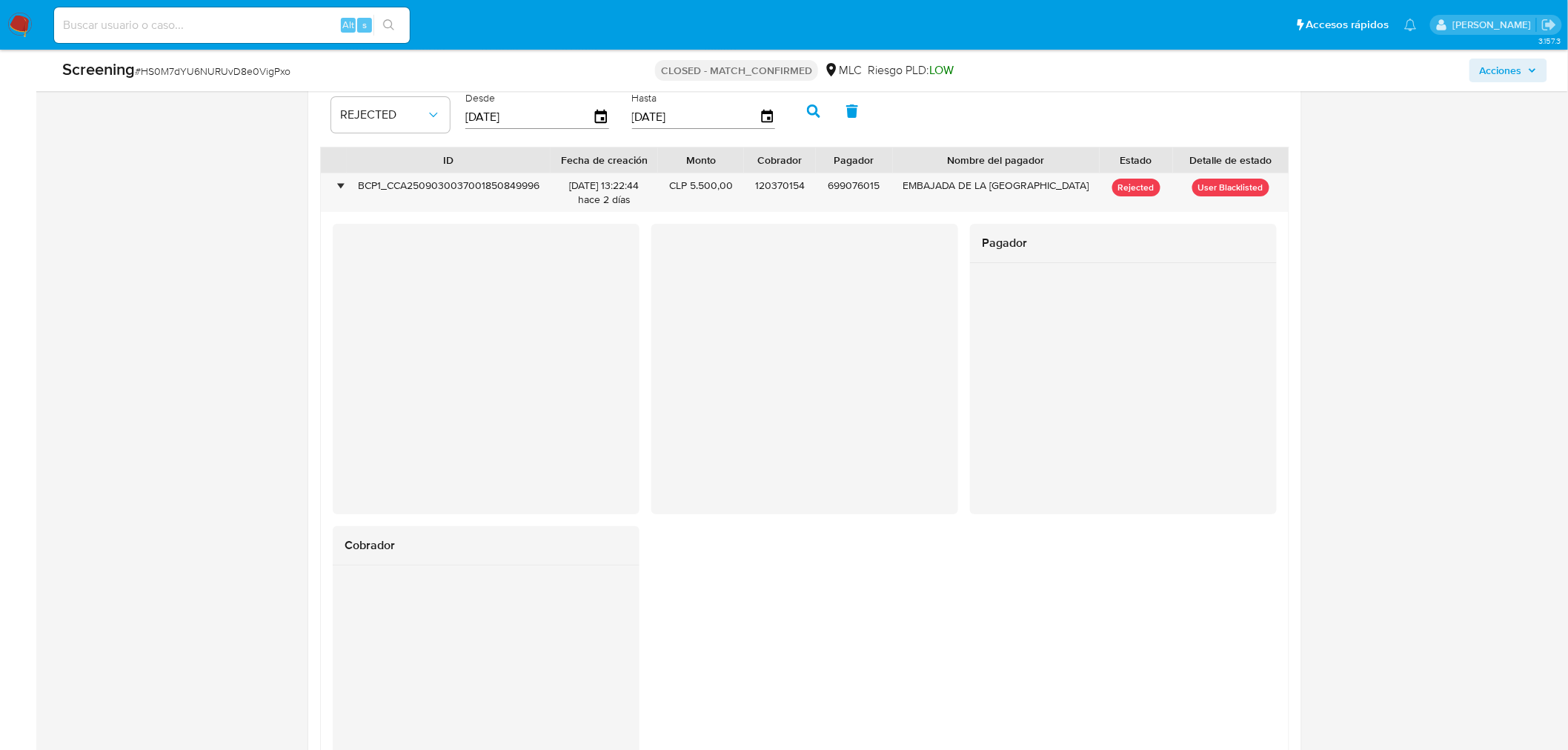
scroll to position [2328, 0]
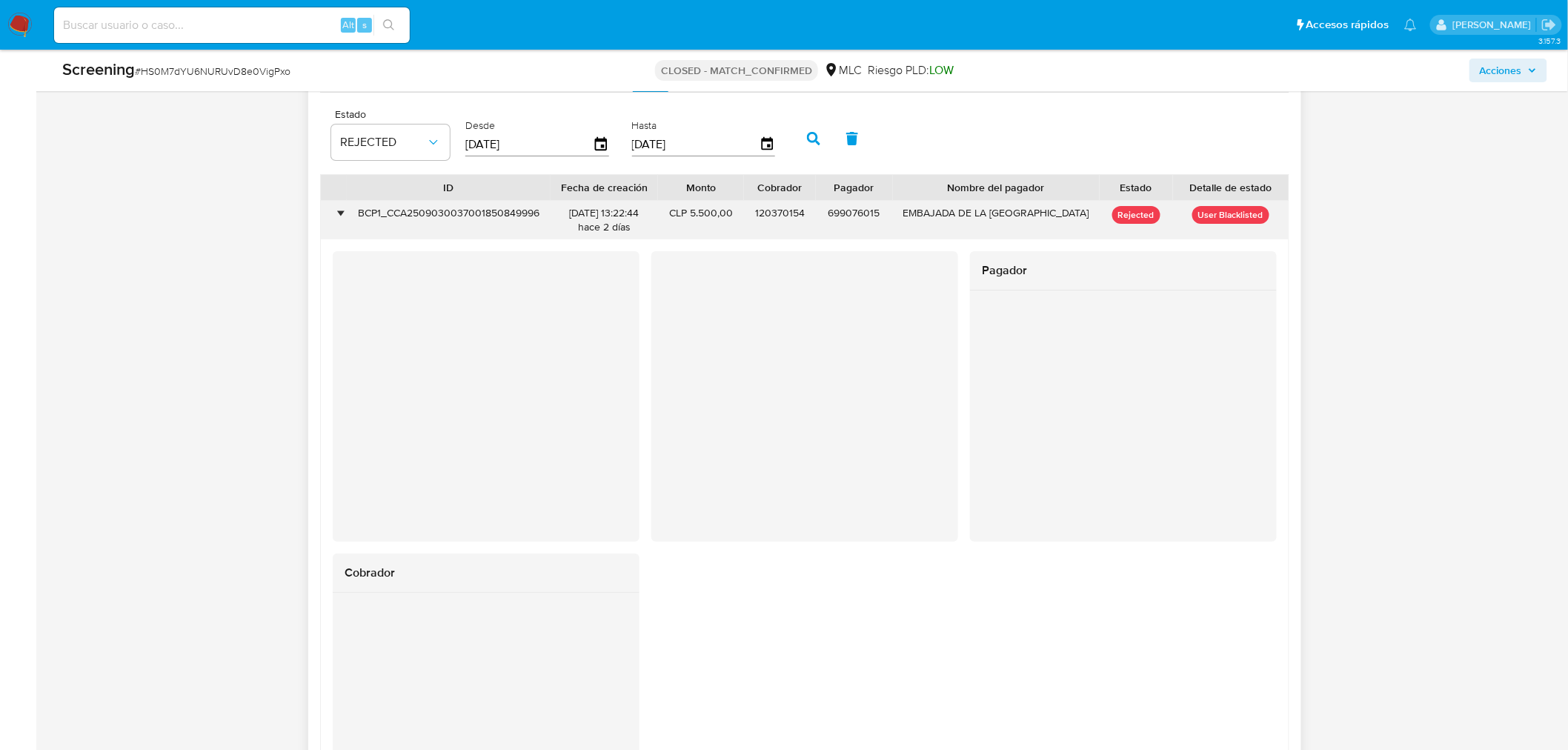
click at [338, 217] on div "•" at bounding box center [334, 219] width 26 height 39
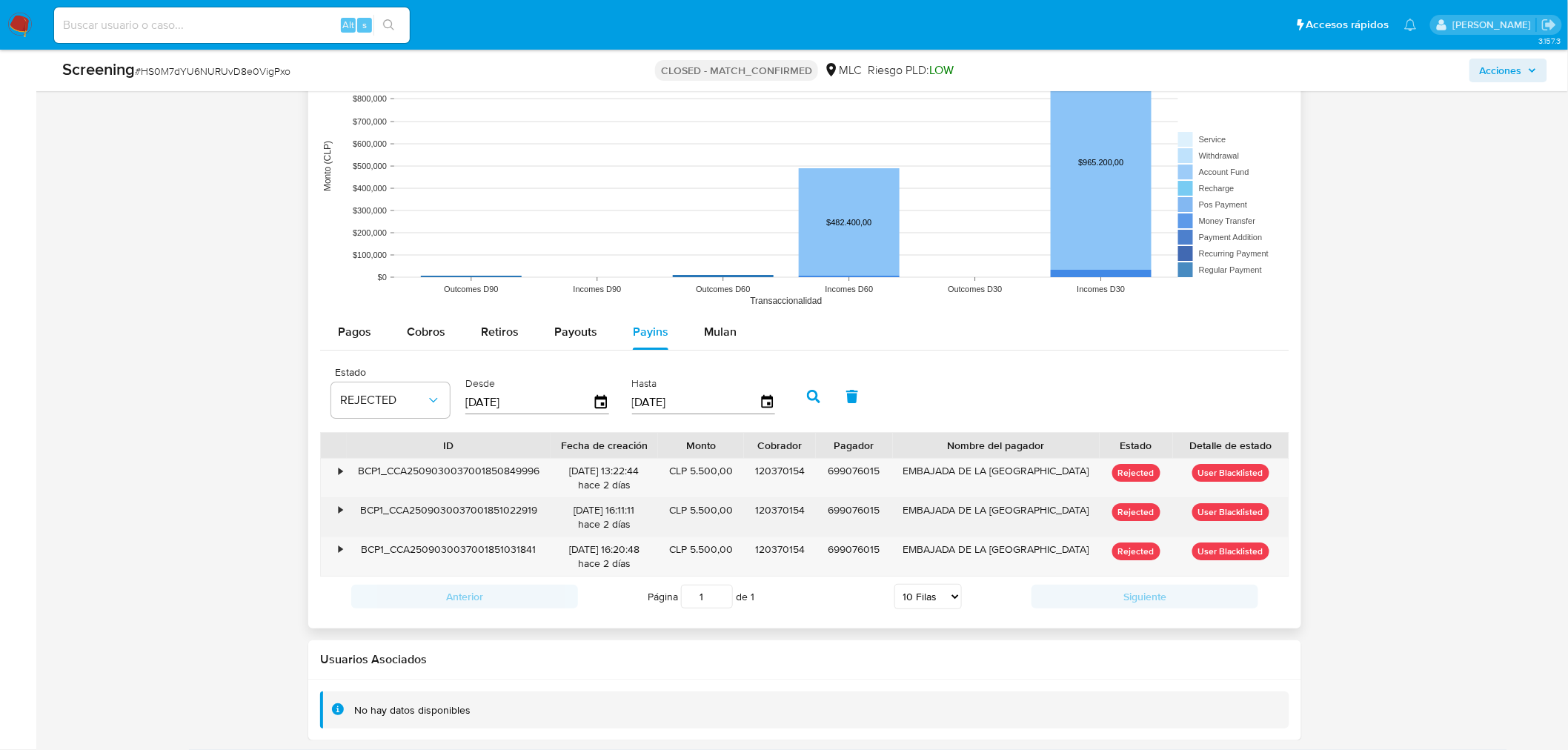
click at [336, 512] on div "•" at bounding box center [334, 517] width 26 height 39
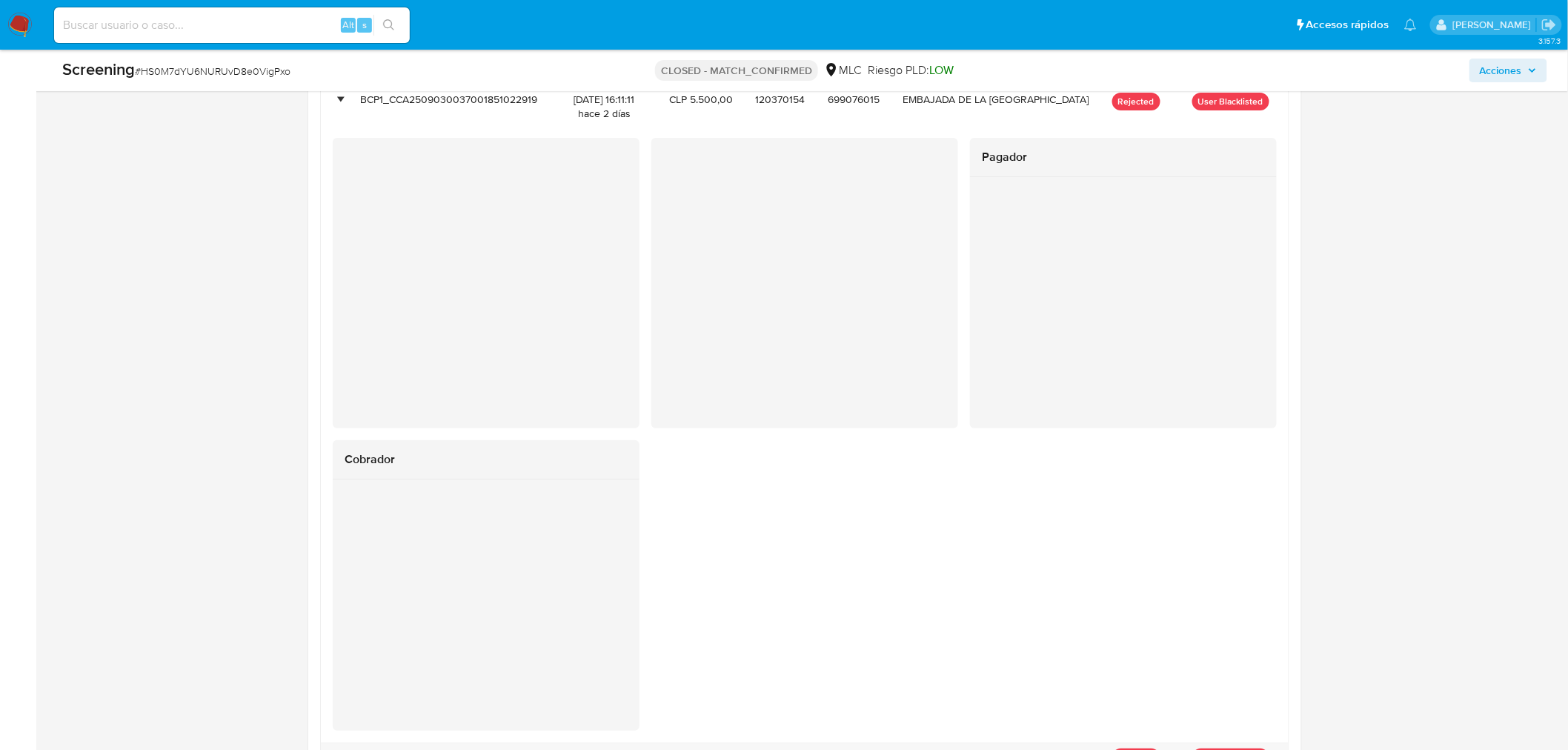
scroll to position [2472, 0]
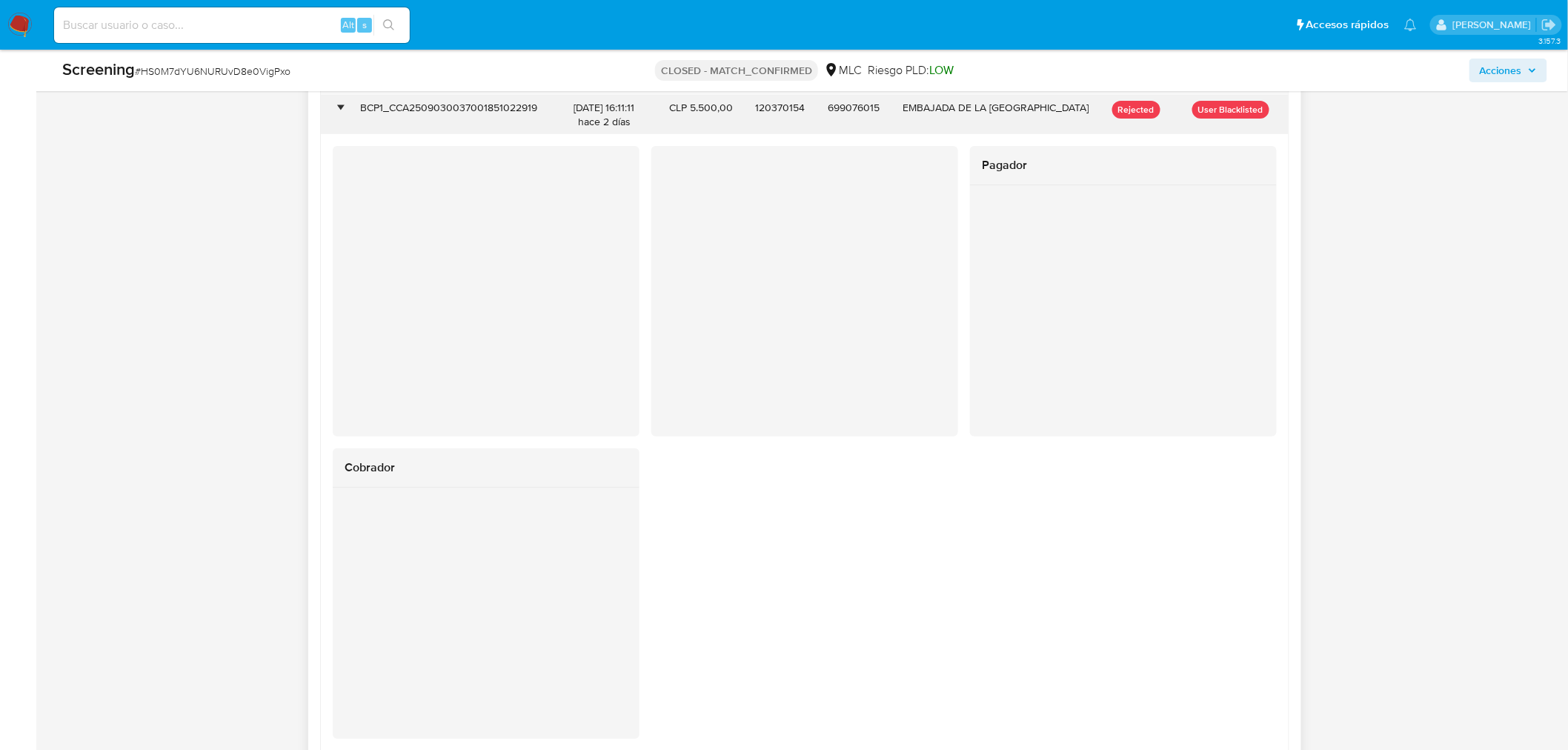
click at [493, 108] on div "BCP1_CCA2509030037001851022919" at bounding box center [448, 114] width 204 height 39
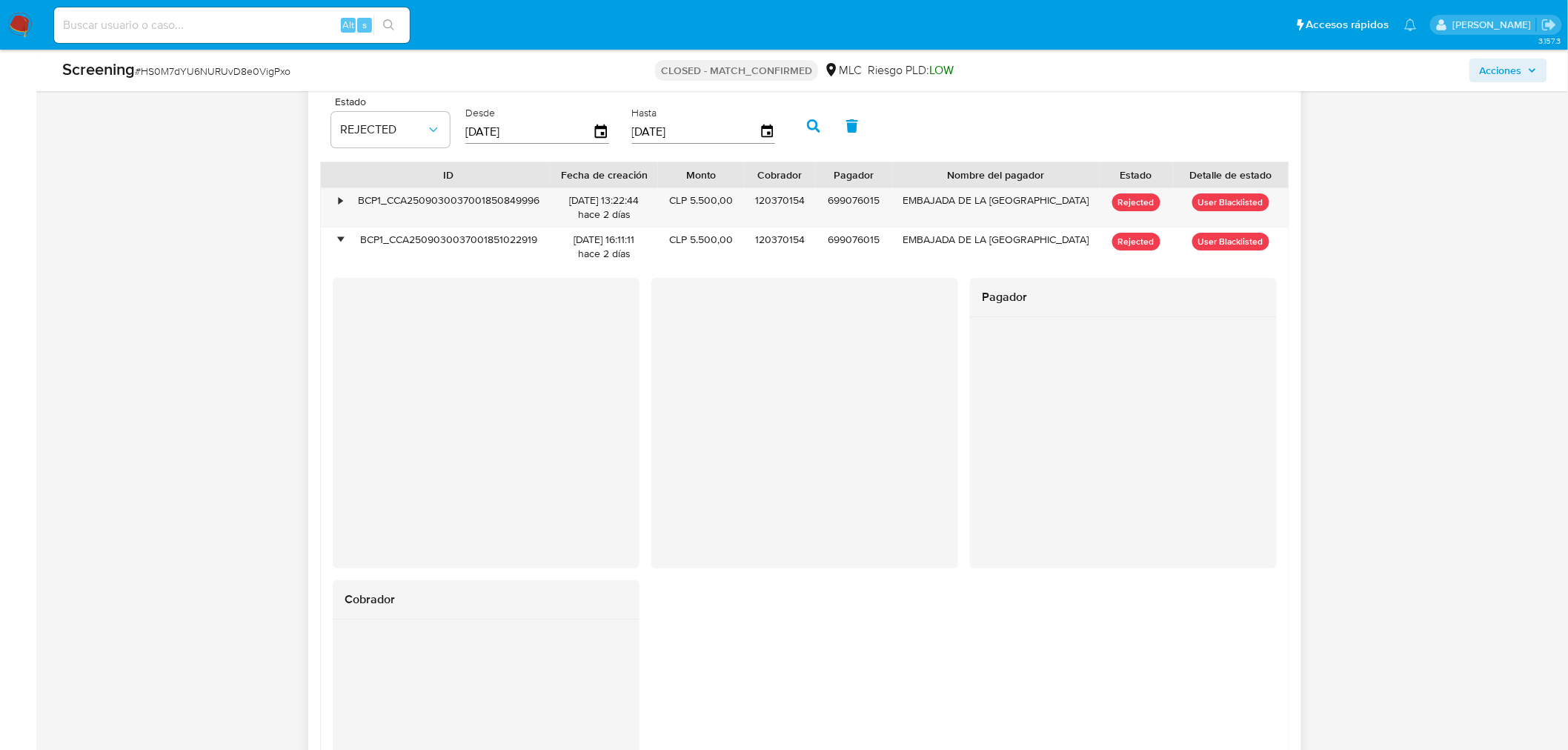
scroll to position [2308, 0]
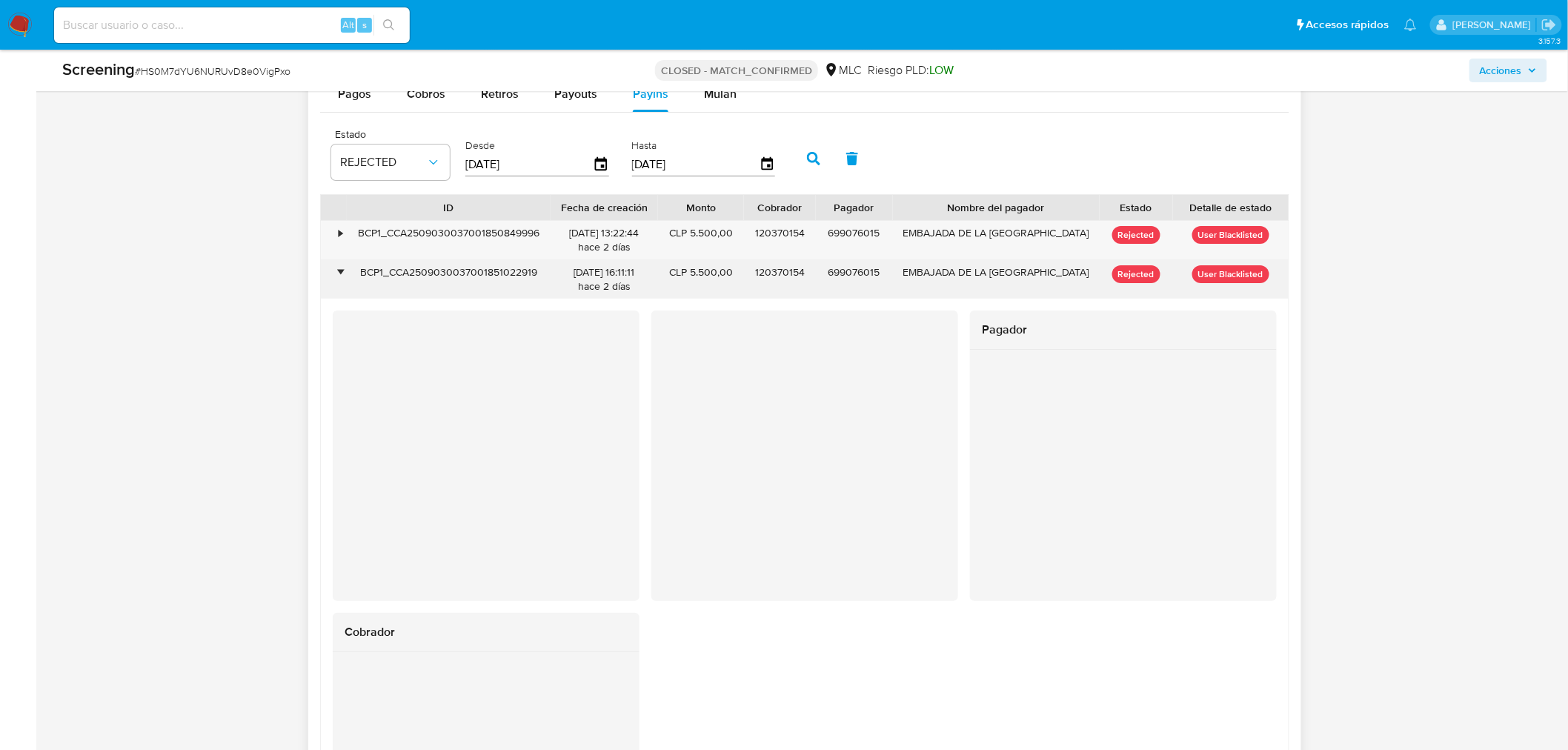
click at [339, 276] on div "•" at bounding box center [340, 272] width 4 height 14
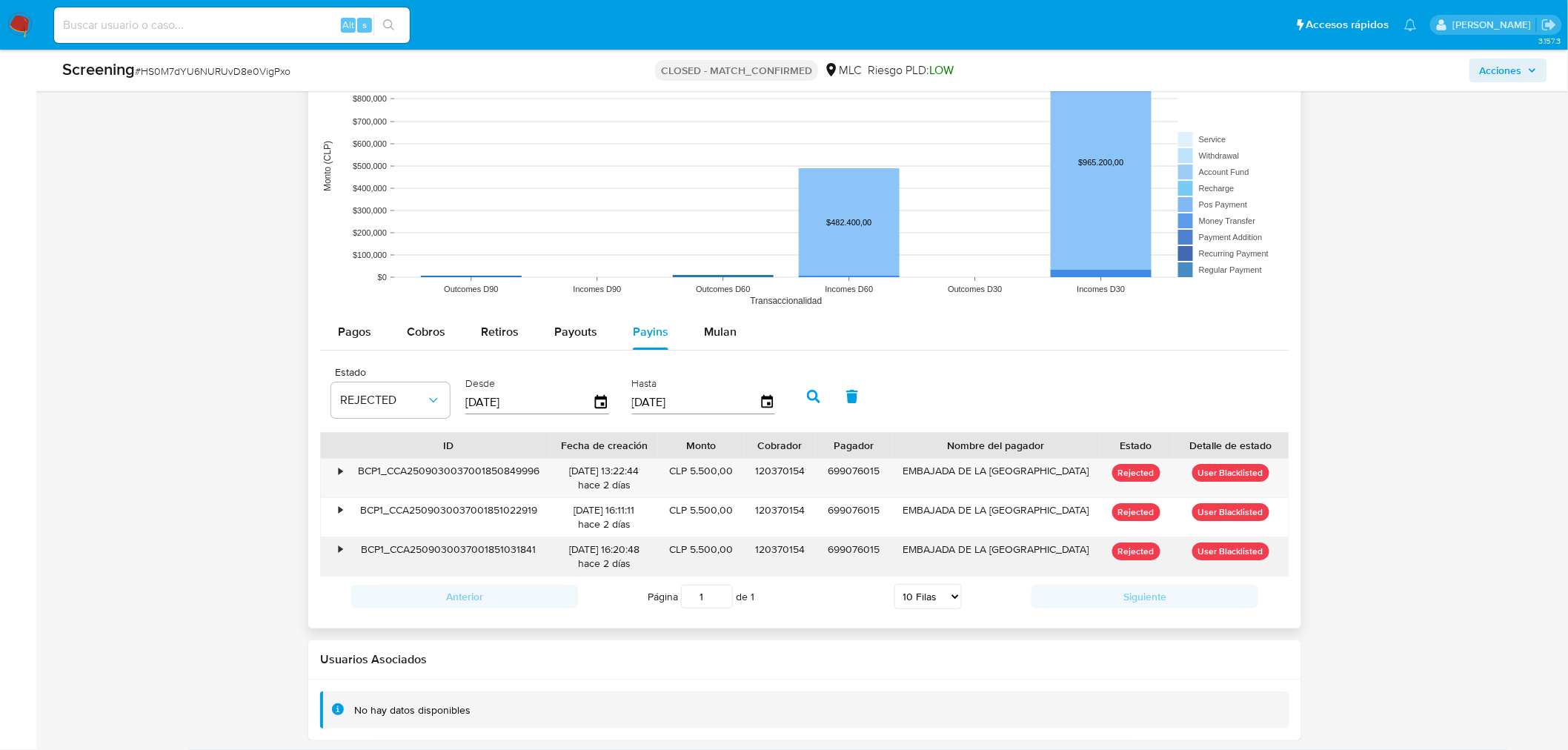
click at [338, 554] on div "•" at bounding box center [340, 549] width 4 height 14
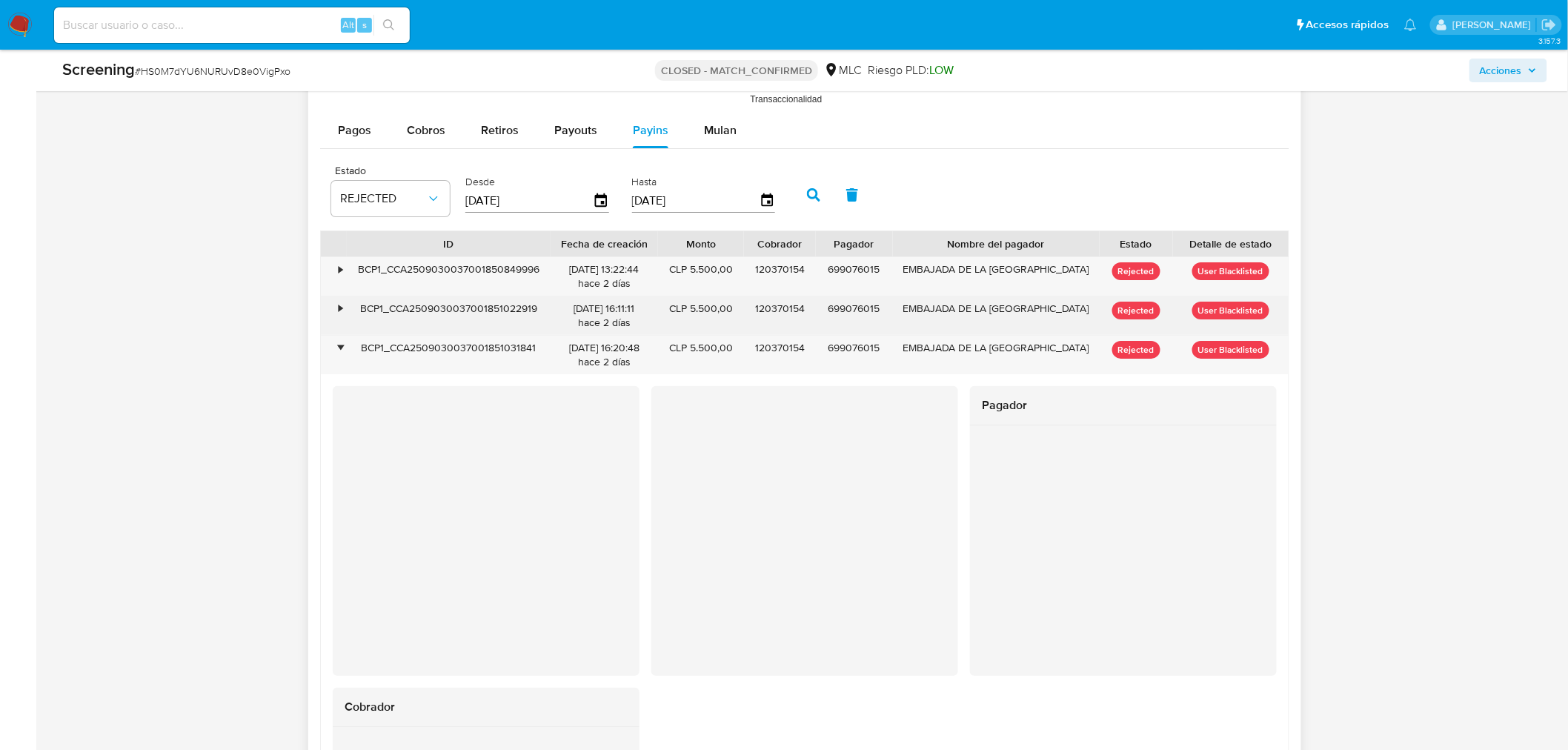
scroll to position [2264, 0]
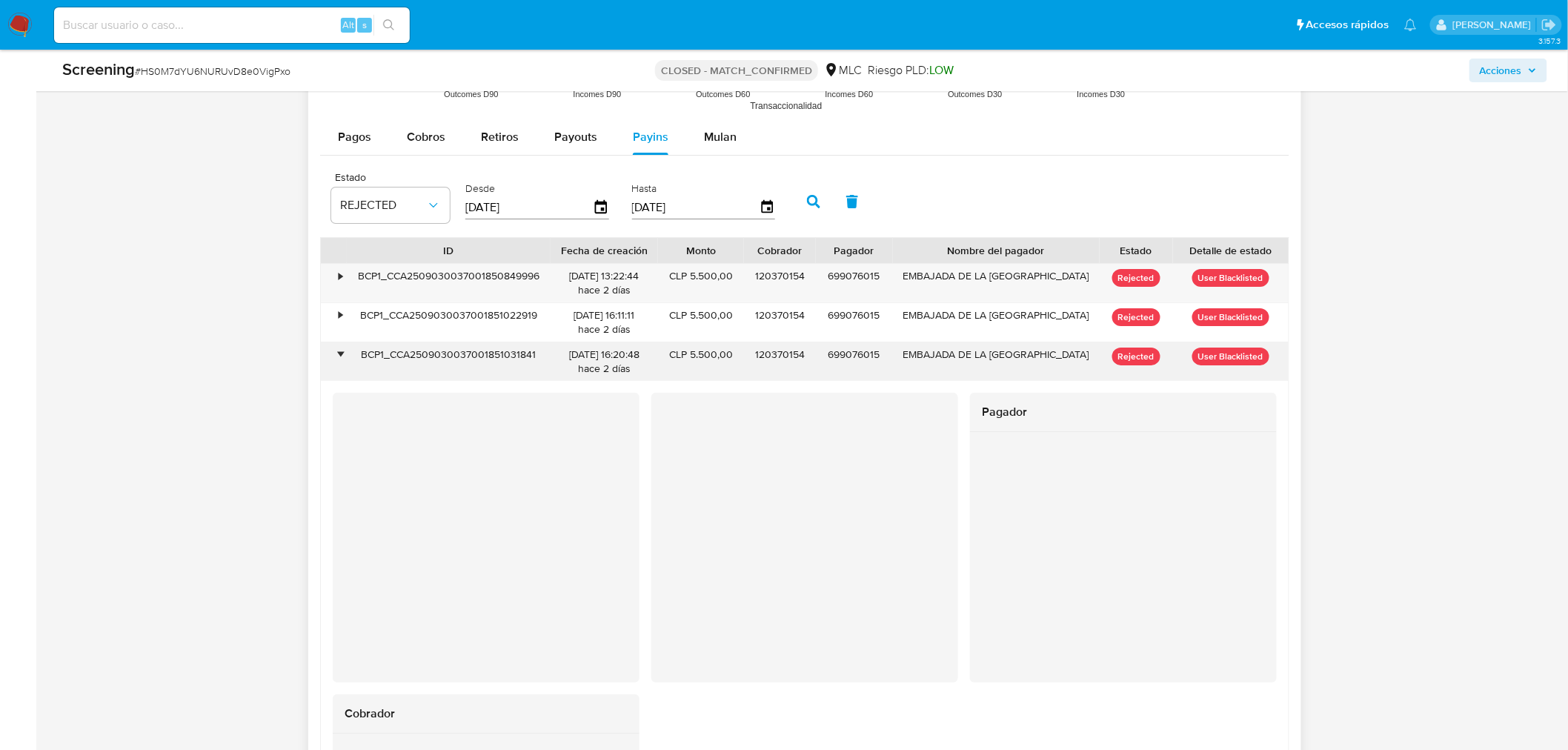
click at [484, 350] on div "BCP1_CCA2509030037001851031841" at bounding box center [448, 361] width 204 height 39
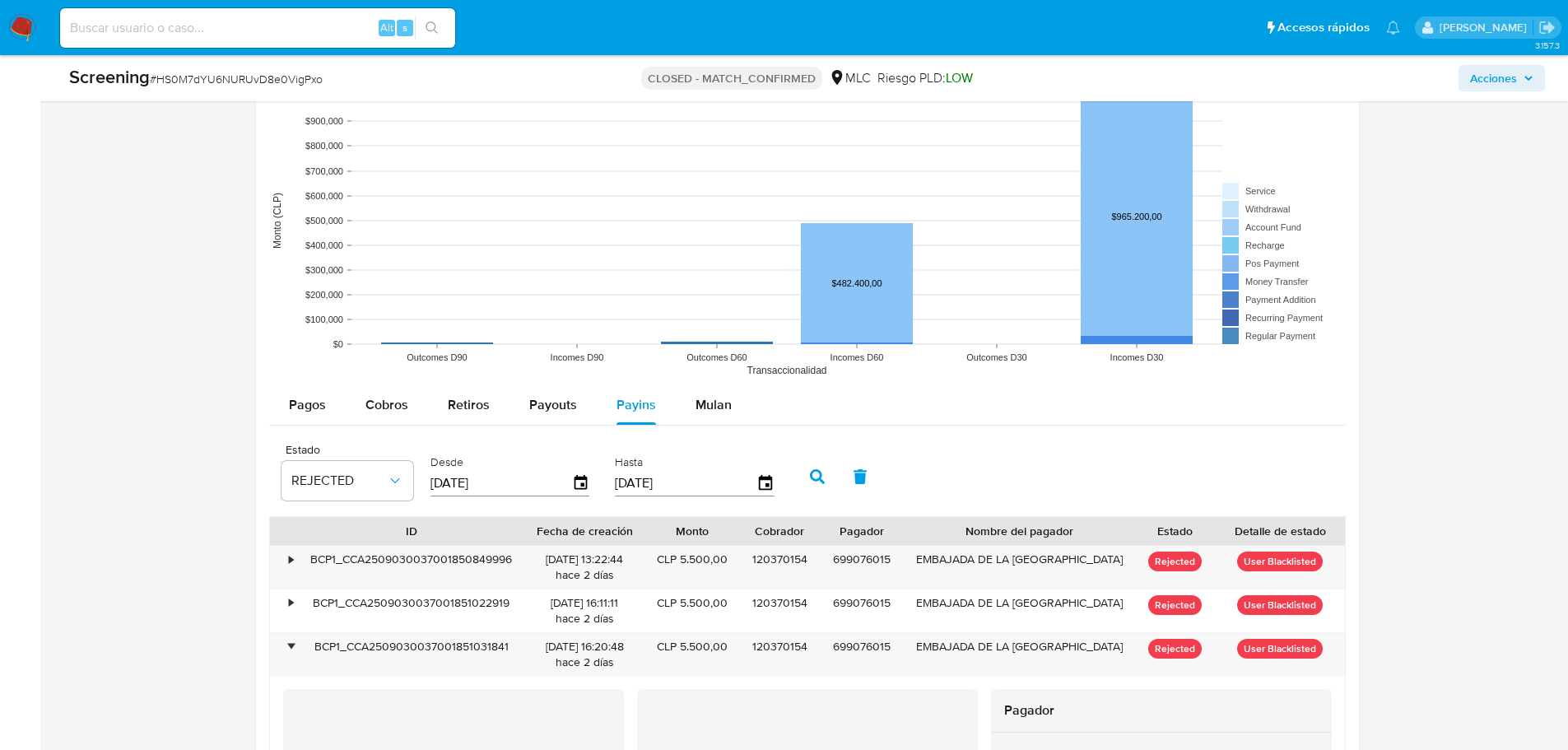
scroll to position [2431, 0]
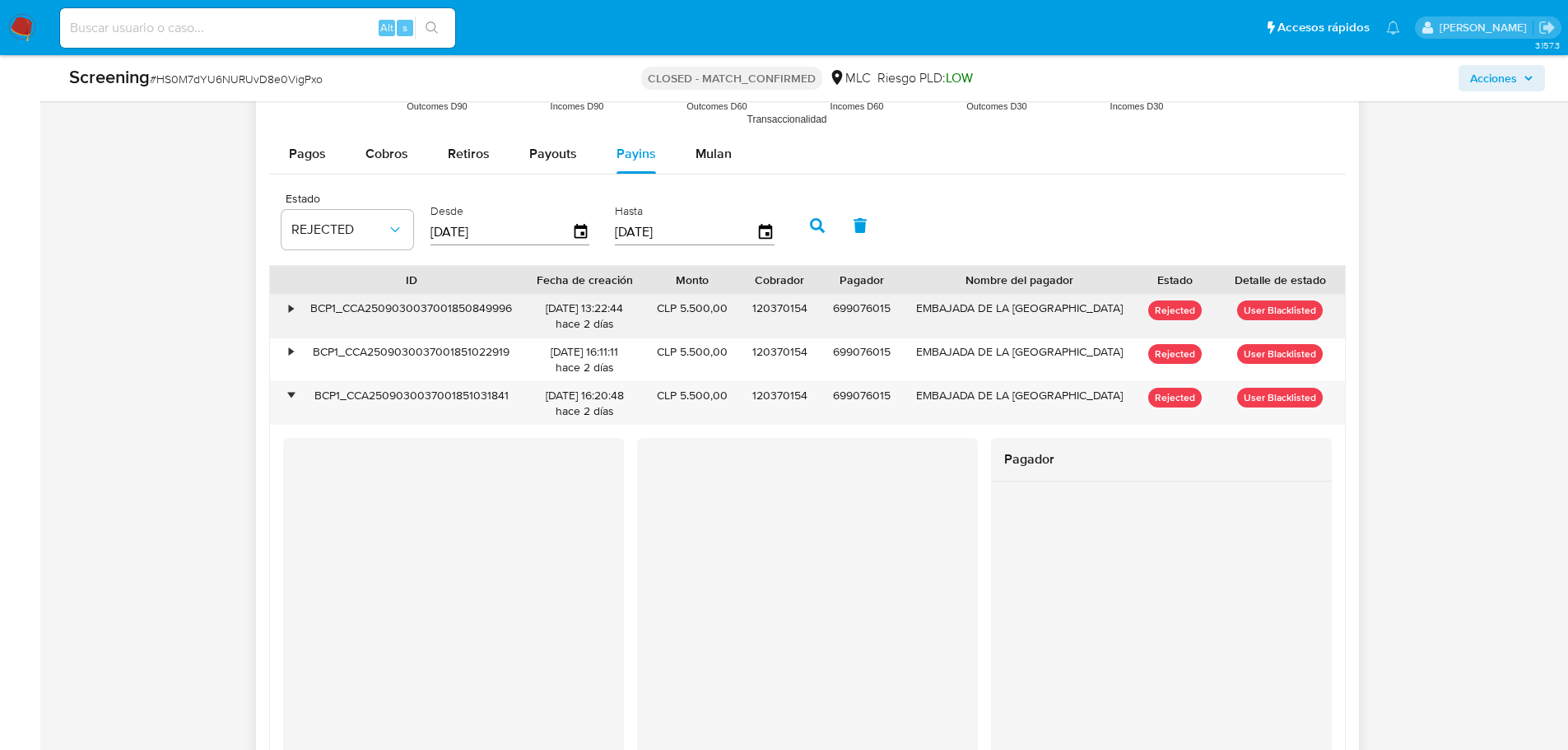
click at [411, 310] on div "BCP1_CCA2509030037001850849996" at bounding box center [411, 316] width 226 height 43
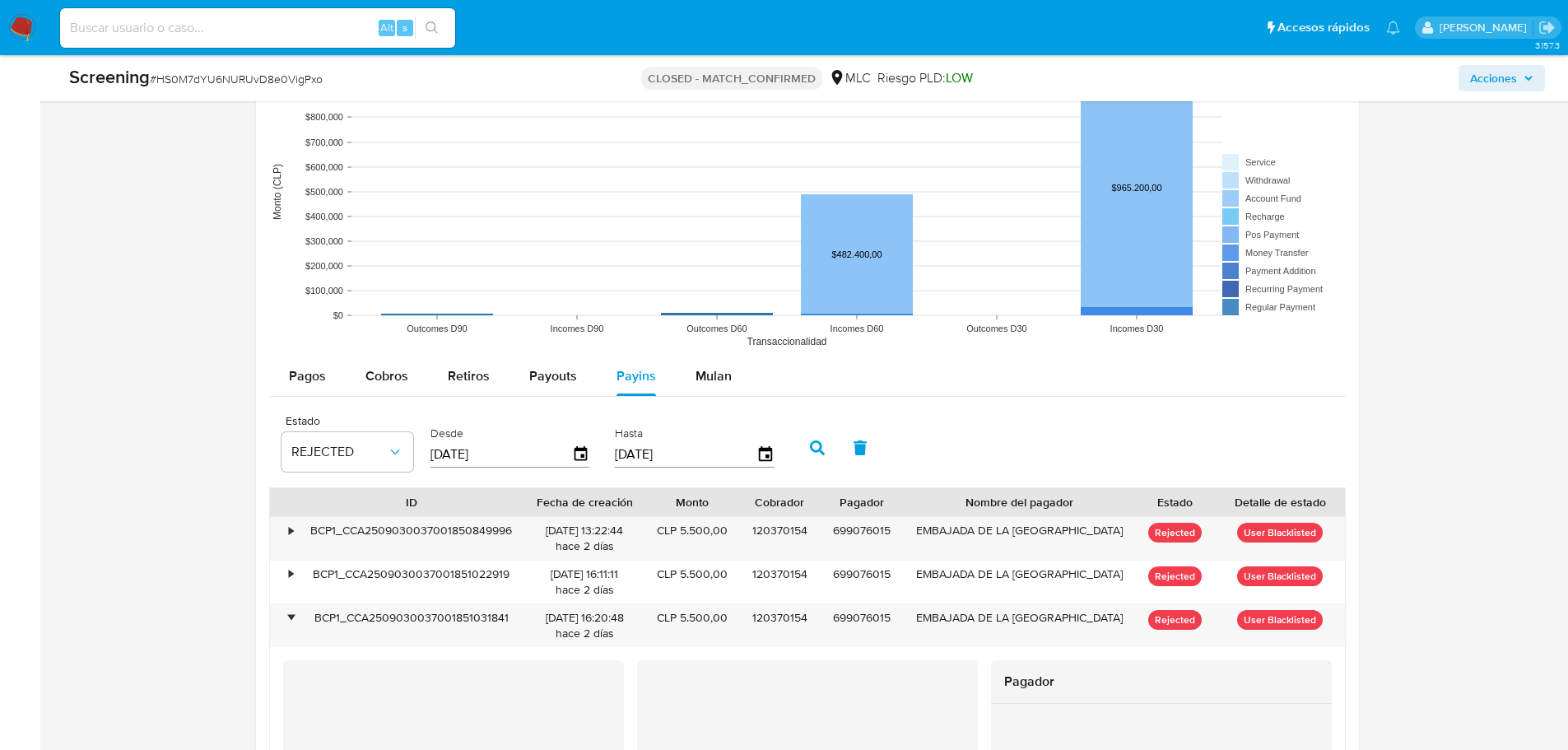
scroll to position [2223, 0]
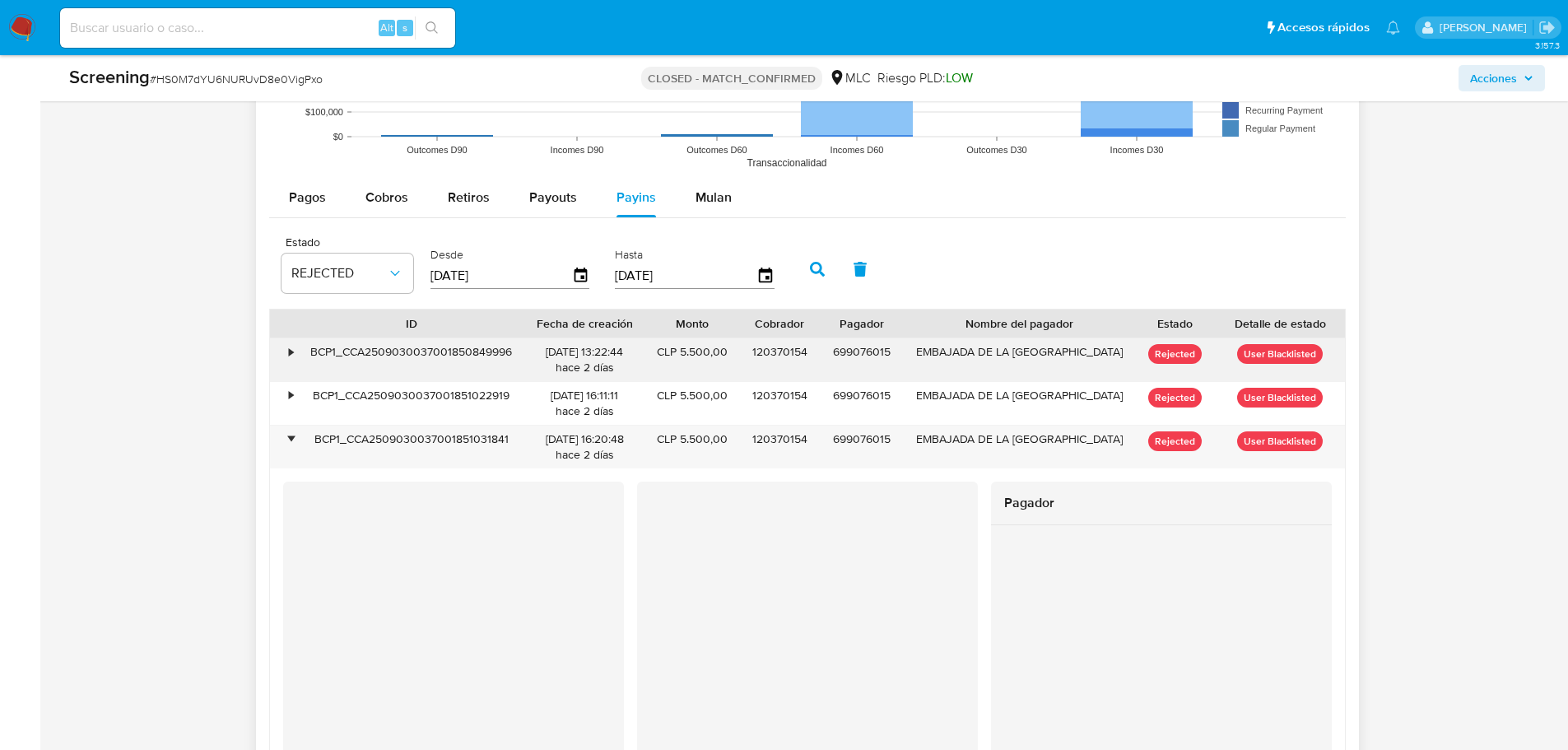
click at [290, 356] on div "•" at bounding box center [292, 351] width 4 height 16
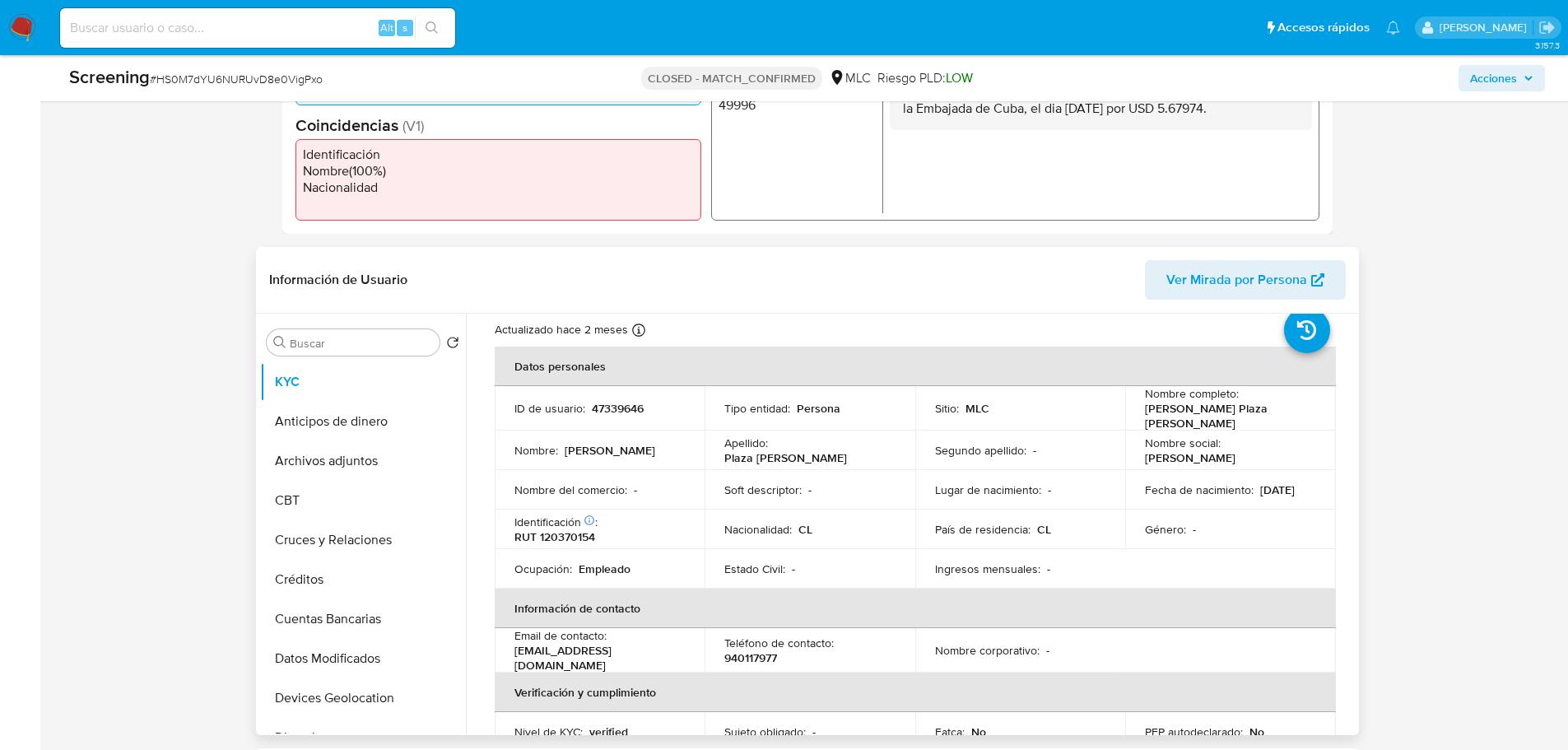
scroll to position [0, 0]
